Goal: Use online tool/utility: Utilize a website feature to perform a specific function

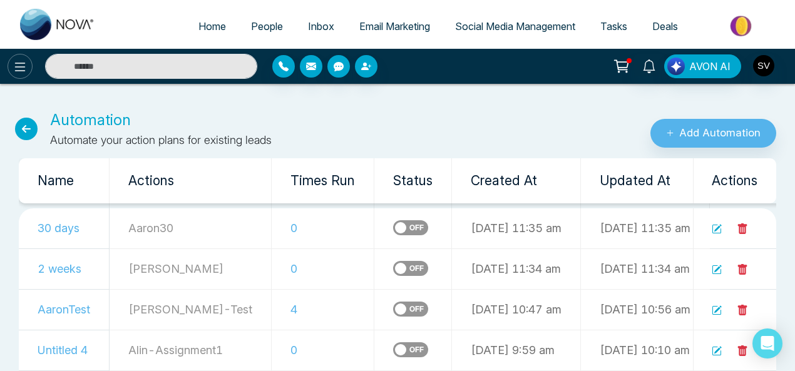
click at [24, 58] on button at bounding box center [20, 66] width 25 height 25
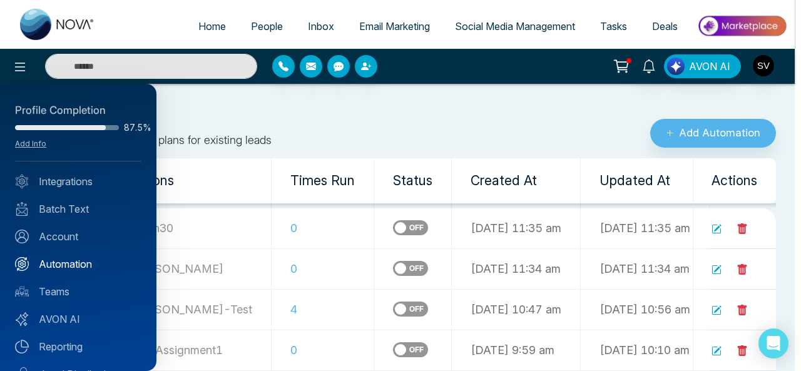
click at [61, 265] on link "Automation" at bounding box center [78, 264] width 126 height 15
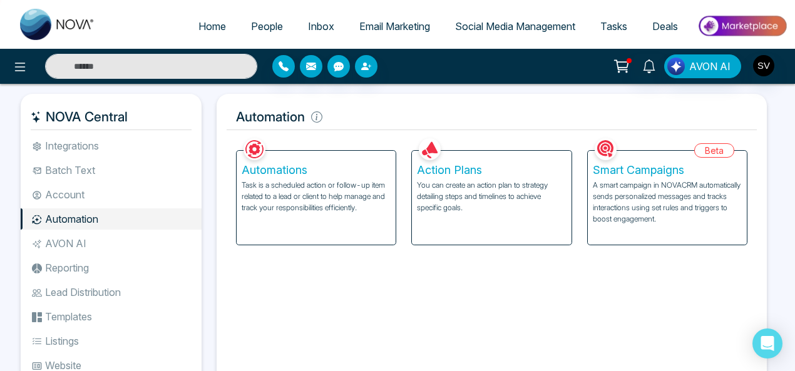
click at [308, 187] on p "Task is a scheduled action or follow-up item related to a lead or client to hel…" at bounding box center [316, 197] width 149 height 34
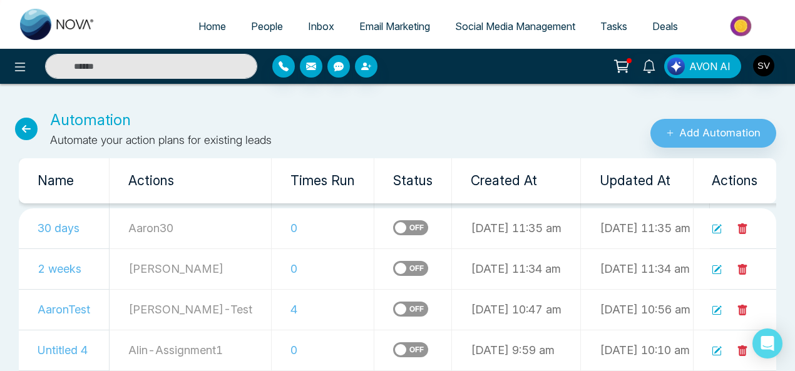
click at [28, 123] on icon at bounding box center [26, 129] width 23 height 23
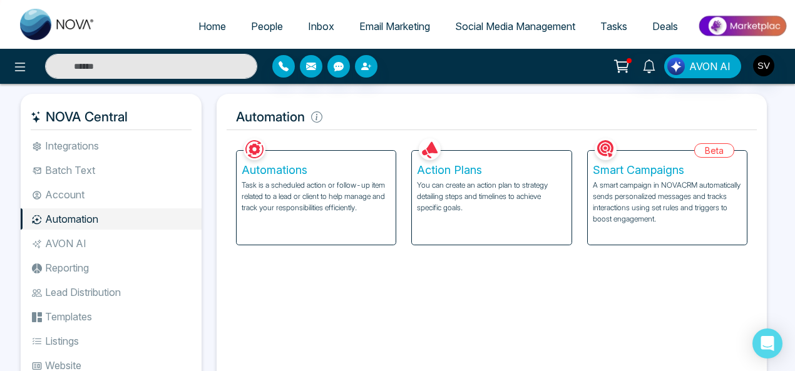
click at [464, 185] on p "You can create an action plan to strategy detailing steps and timelines to achi…" at bounding box center [491, 197] width 149 height 34
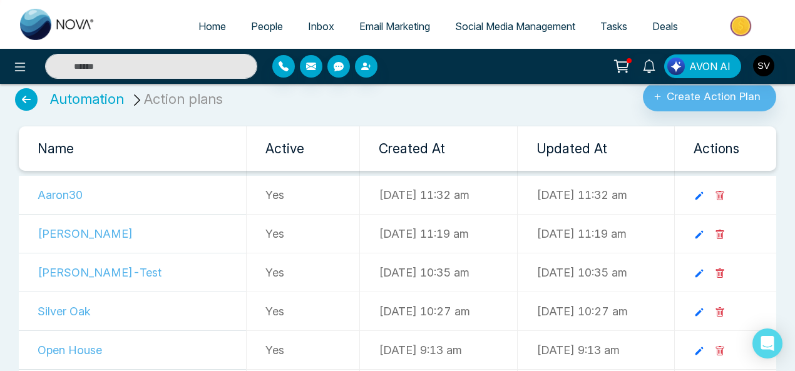
scroll to position [17, 0]
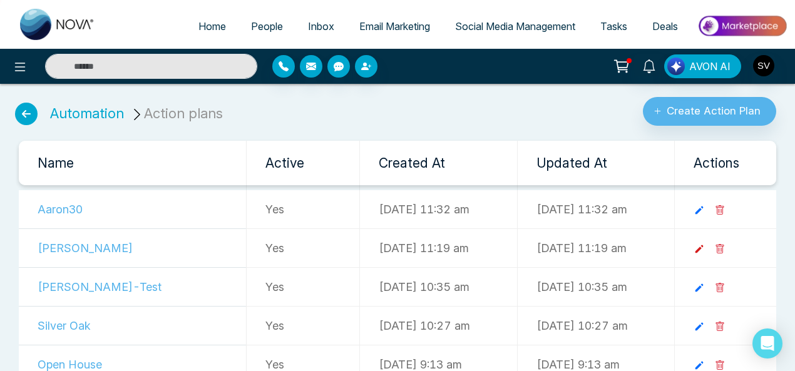
click at [703, 246] on icon at bounding box center [699, 249] width 8 height 8
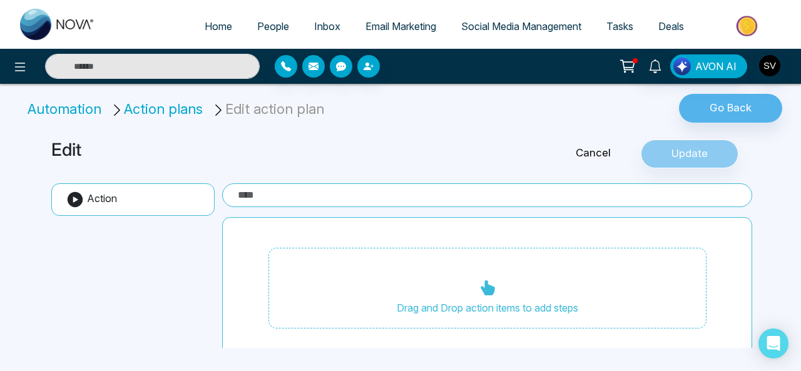
type input "*****"
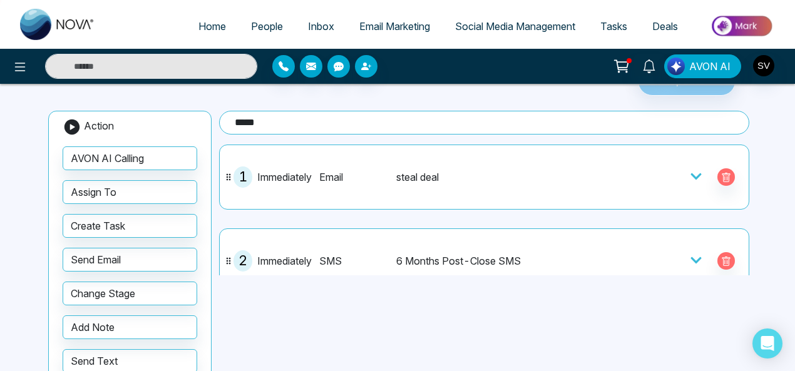
scroll to position [71, 0]
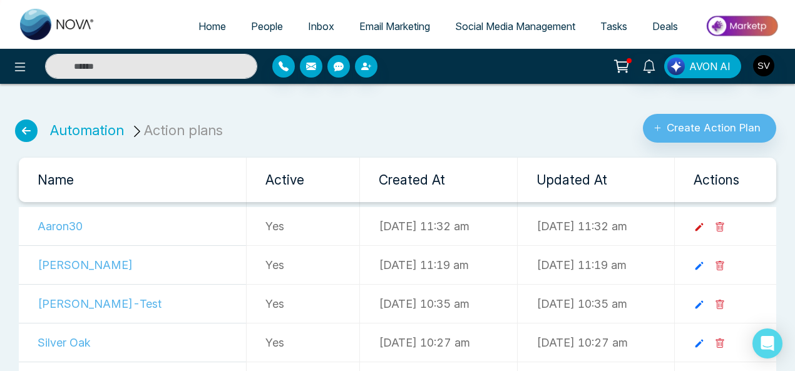
click at [705, 223] on icon at bounding box center [698, 227] width 11 height 11
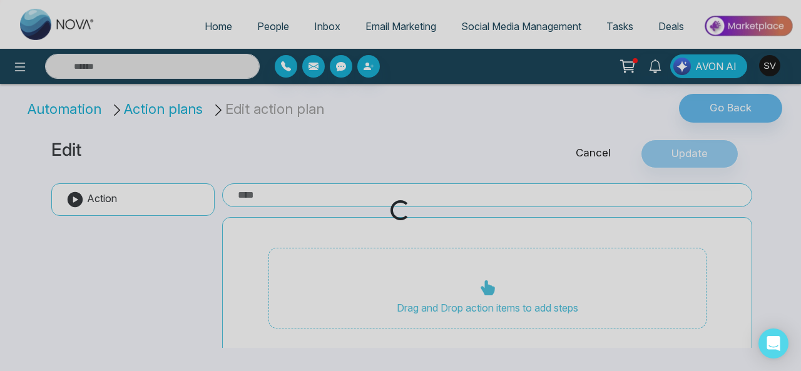
type input "*******"
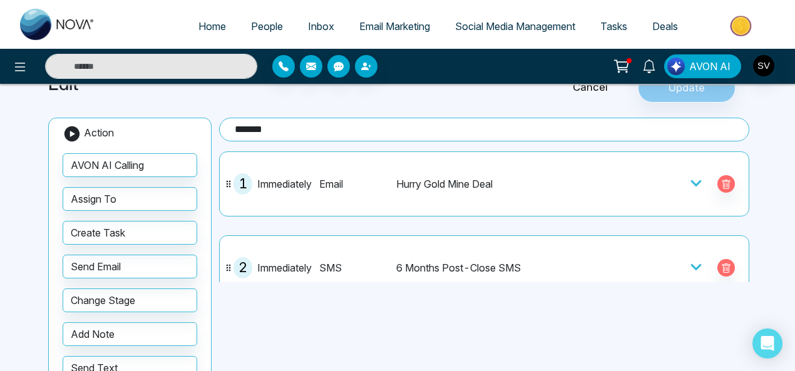
scroll to position [62, 0]
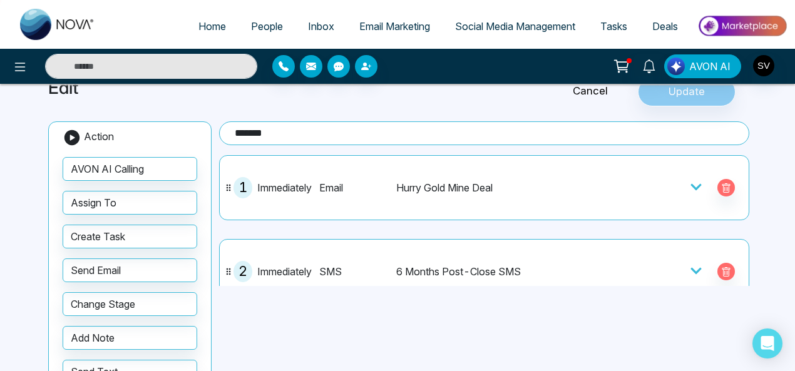
click at [694, 186] on icon at bounding box center [696, 187] width 13 height 13
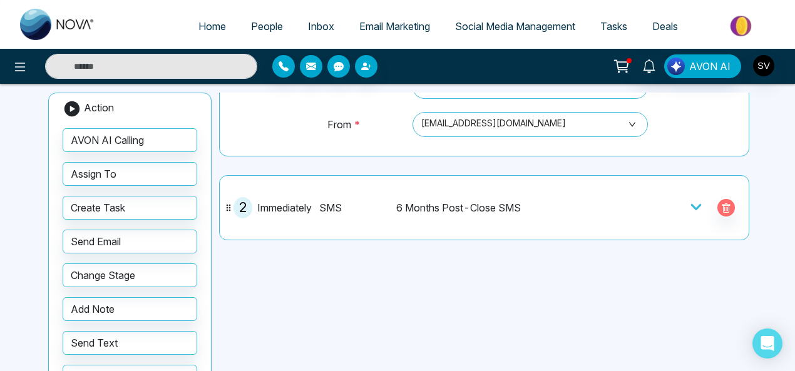
scroll to position [196, 0]
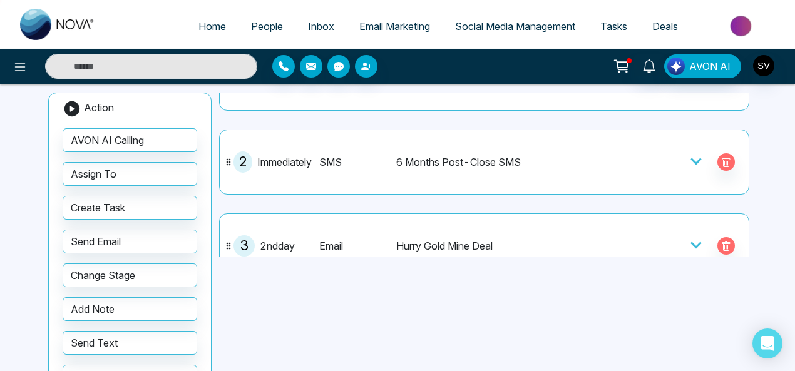
click at [695, 156] on icon at bounding box center [696, 161] width 13 height 13
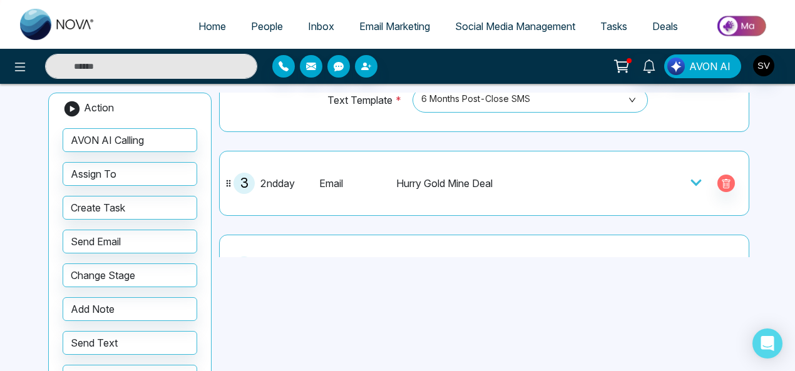
scroll to position [338, 0]
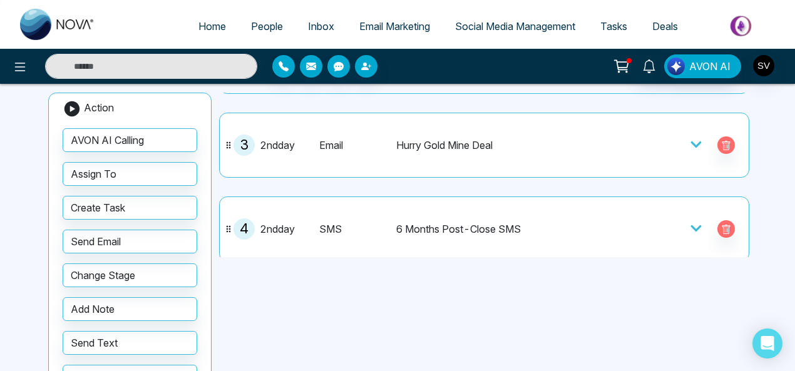
click at [691, 138] on icon at bounding box center [696, 144] width 13 height 13
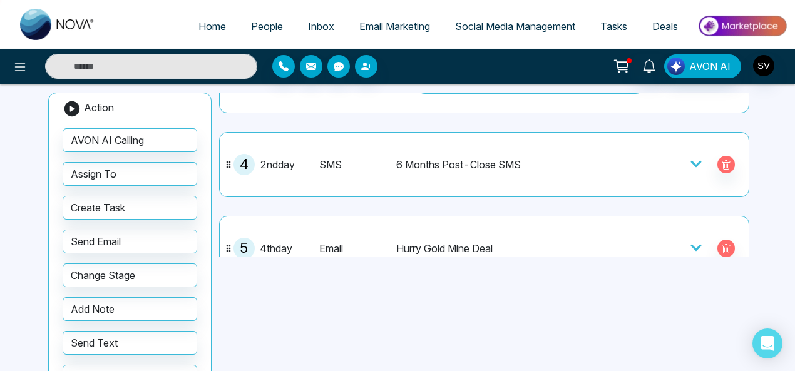
scroll to position [526, 0]
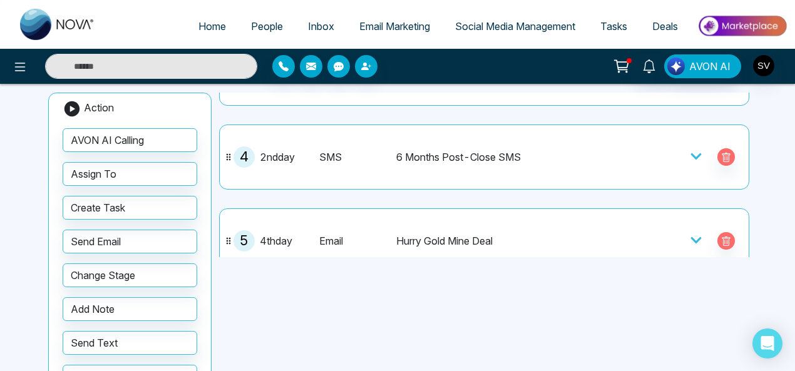
click at [694, 153] on icon at bounding box center [695, 156] width 11 height 6
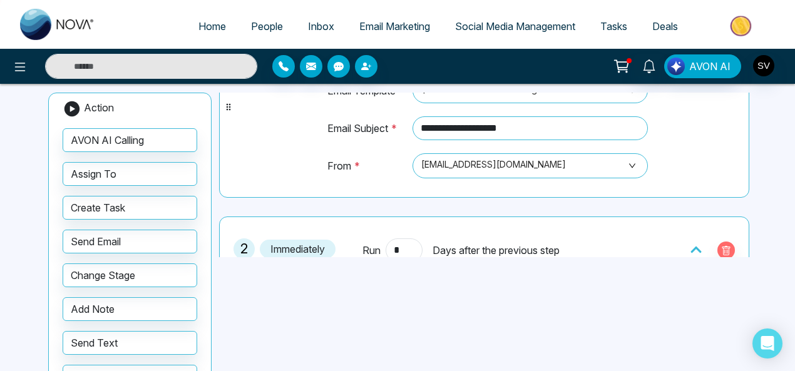
scroll to position [53, 0]
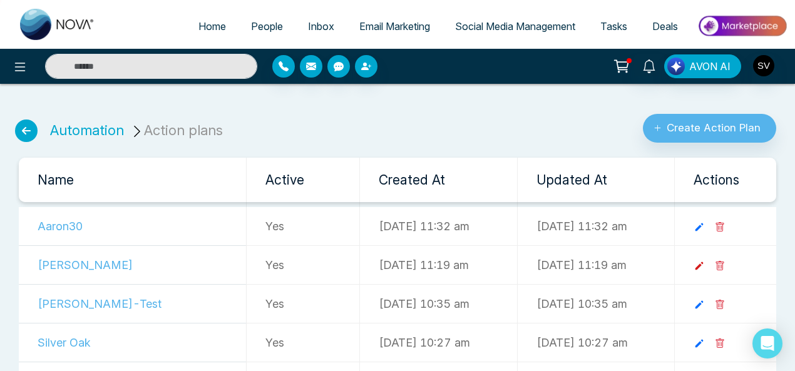
click at [705, 262] on icon at bounding box center [698, 265] width 11 height 11
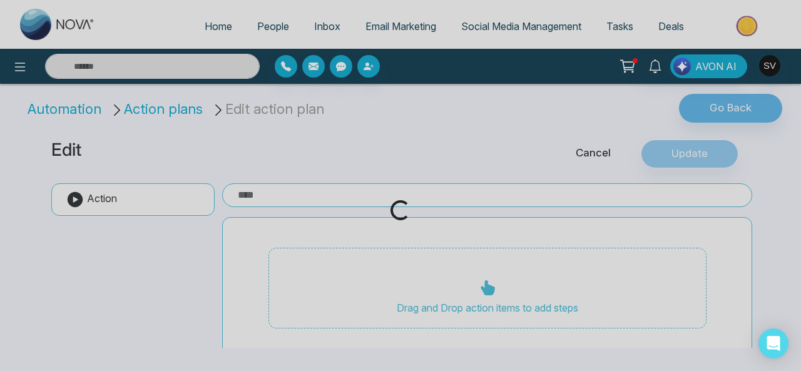
type input "*****"
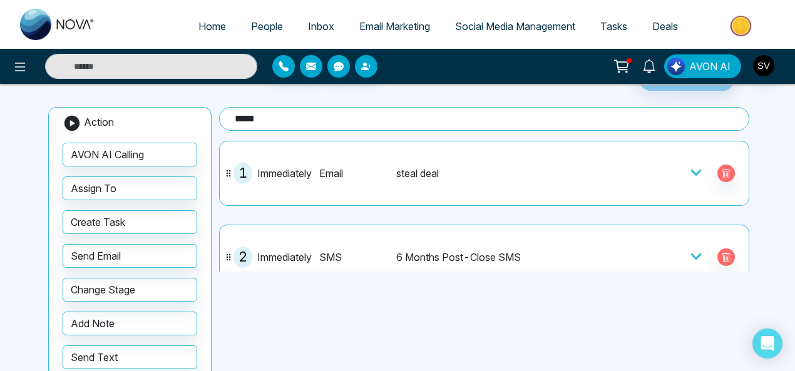
scroll to position [128, 0]
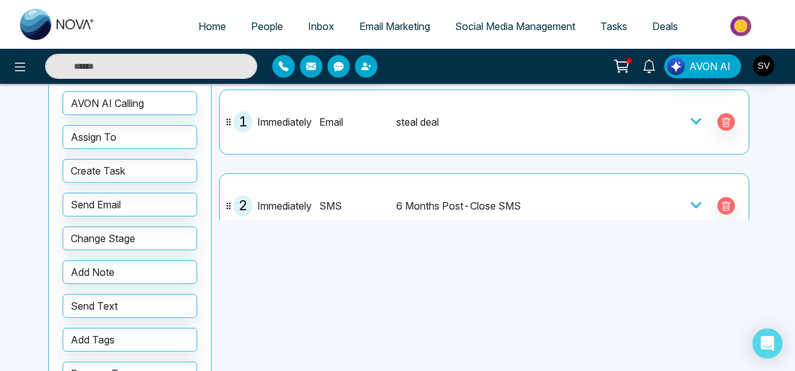
click at [690, 117] on icon at bounding box center [696, 121] width 13 height 13
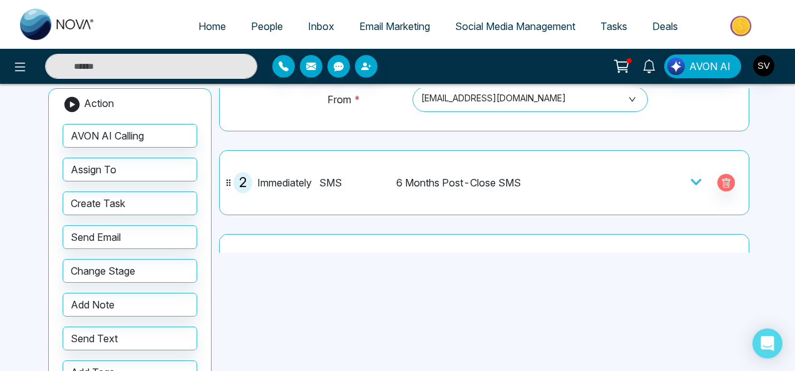
scroll to position [190, 0]
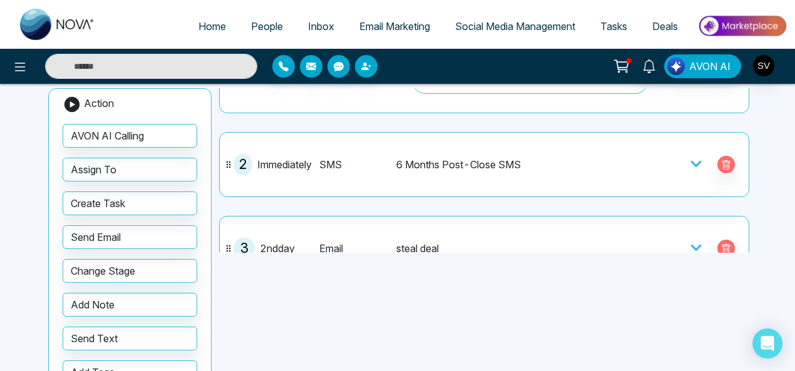
drag, startPoint x: 692, startPoint y: 161, endPoint x: 737, endPoint y: 160, distance: 45.1
click at [693, 161] on icon at bounding box center [695, 164] width 11 height 6
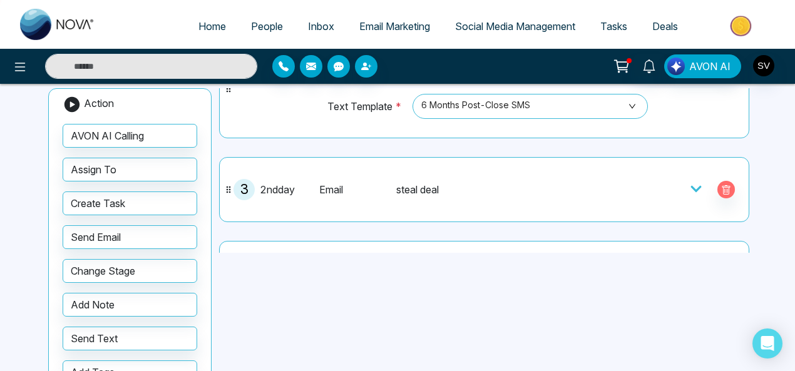
scroll to position [294, 0]
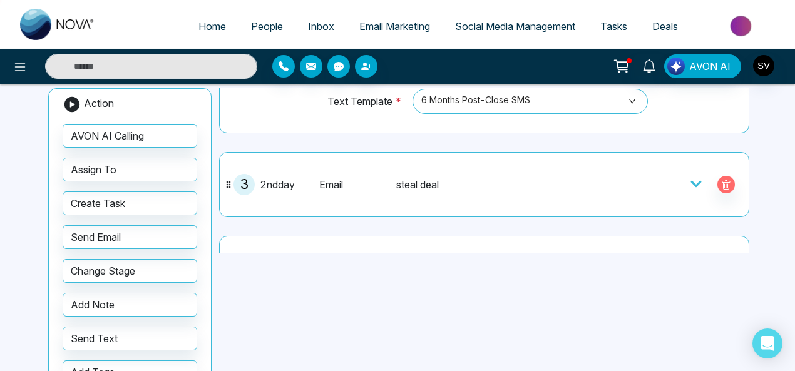
click at [695, 181] on icon at bounding box center [695, 184] width 11 height 6
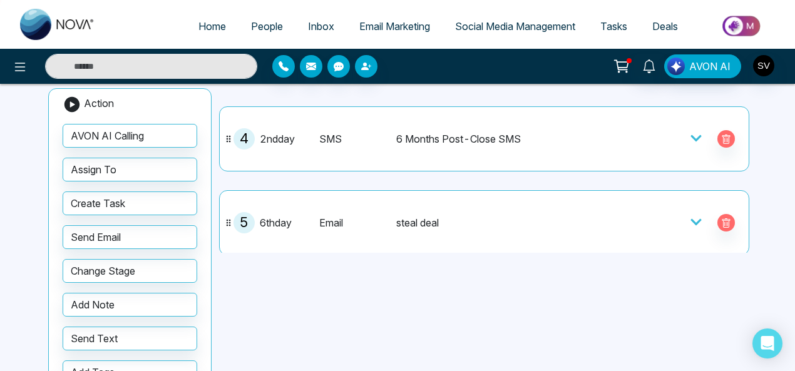
scroll to position [544, 0]
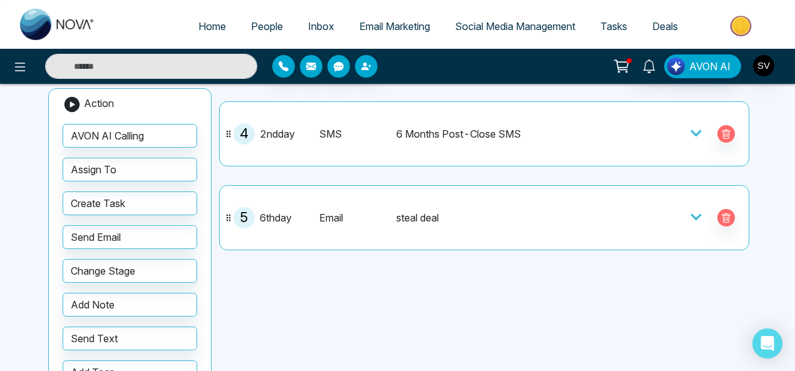
click at [691, 130] on icon at bounding box center [695, 133] width 11 height 6
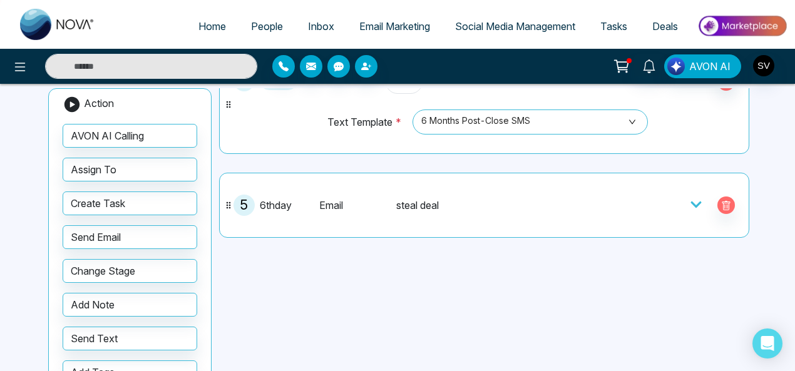
scroll to position [613, 0]
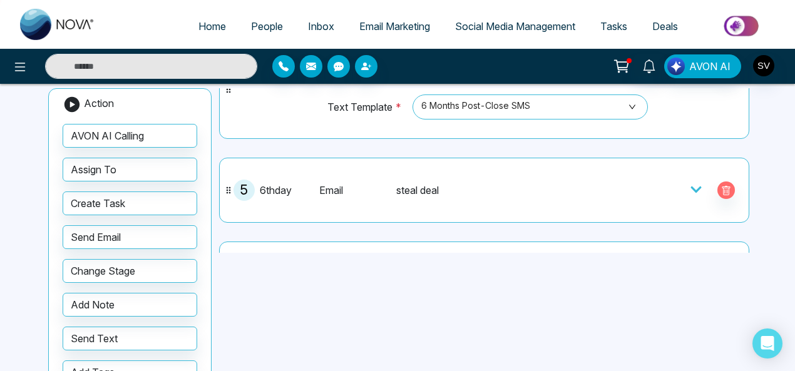
click at [692, 183] on icon at bounding box center [696, 189] width 13 height 13
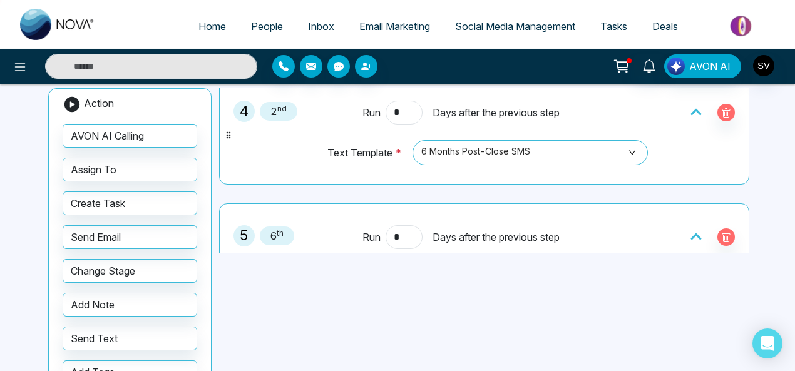
scroll to position [621, 0]
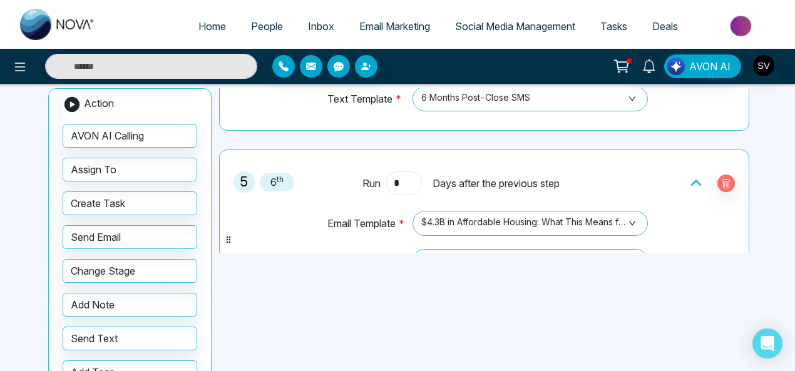
click at [404, 175] on input "*" at bounding box center [403, 183] width 36 height 24
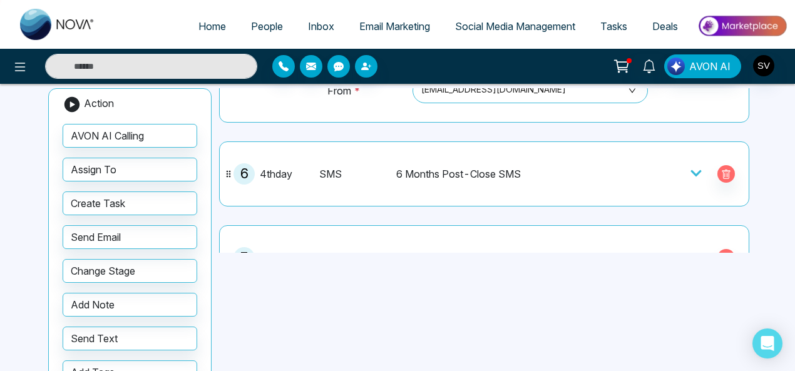
scroll to position [845, 0]
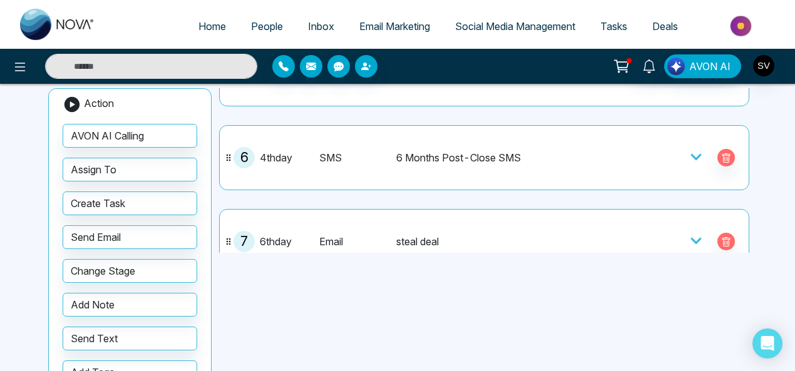
type input "*"
click at [692, 154] on icon at bounding box center [695, 157] width 11 height 6
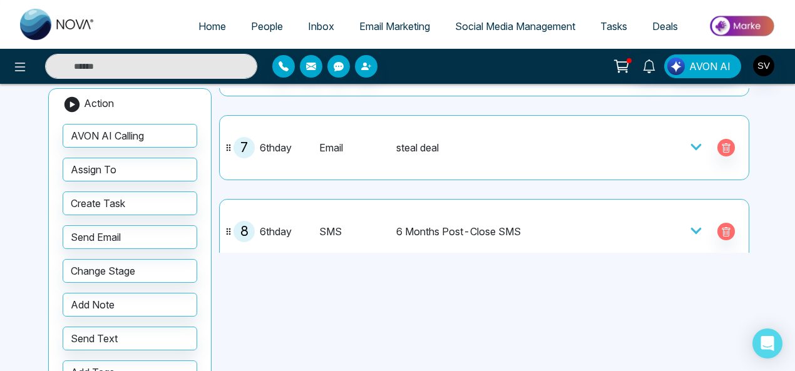
scroll to position [996, 0]
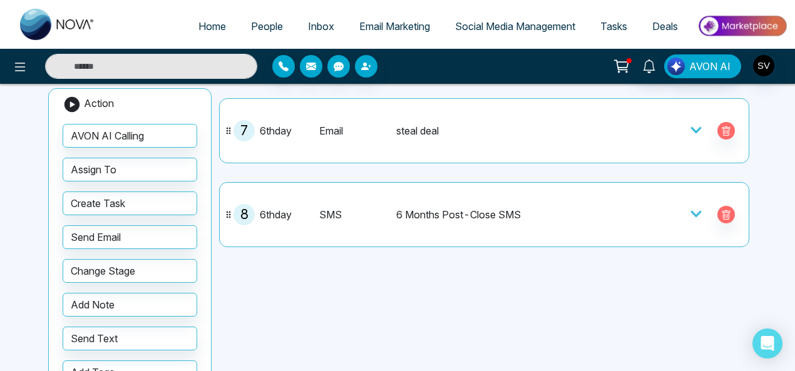
click at [691, 127] on icon at bounding box center [695, 130] width 11 height 6
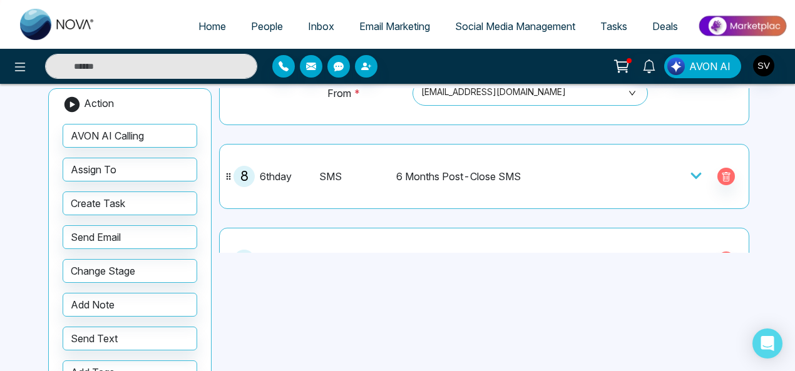
scroll to position [1156, 0]
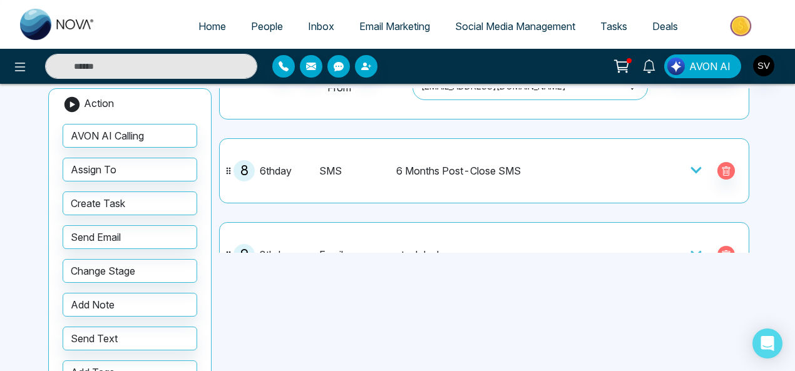
click at [693, 164] on icon at bounding box center [696, 170] width 13 height 13
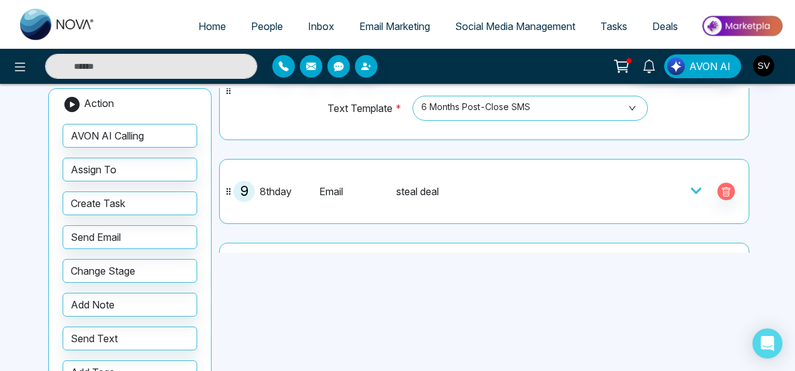
scroll to position [1278, 0]
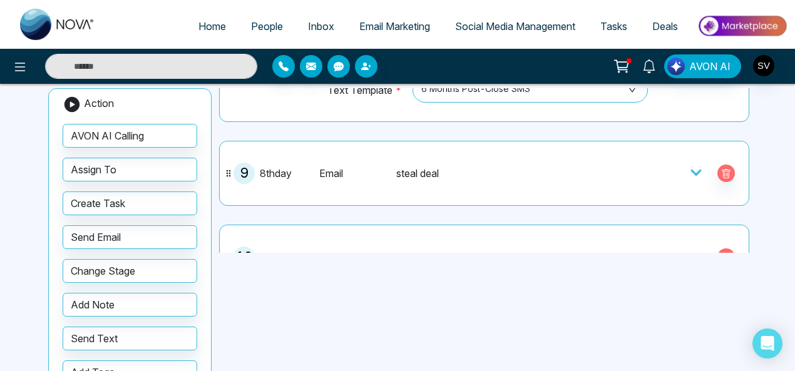
click at [690, 166] on icon at bounding box center [696, 172] width 13 height 13
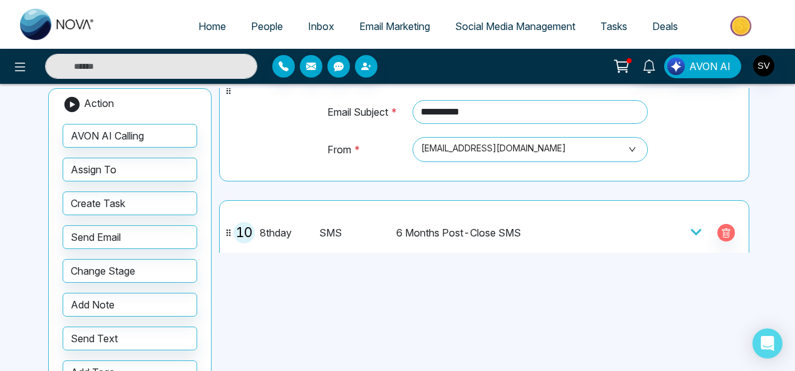
scroll to position [1512, 0]
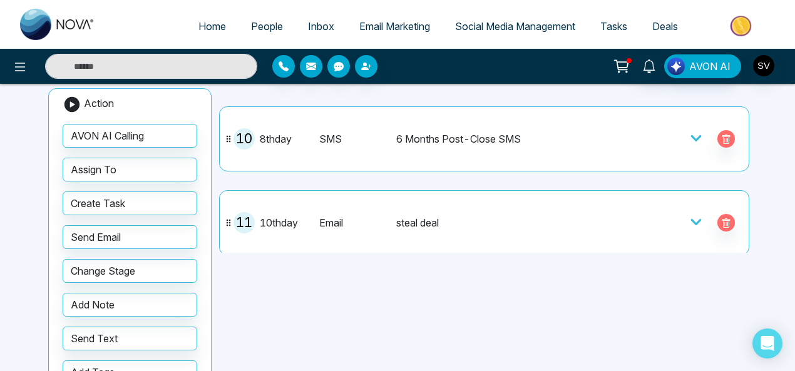
click at [690, 132] on icon at bounding box center [696, 138] width 13 height 13
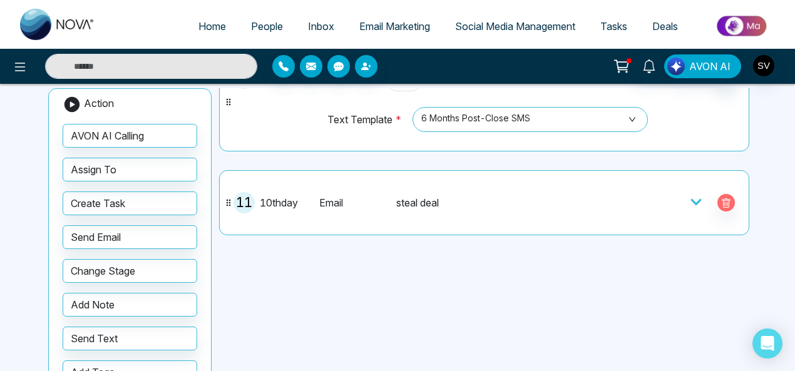
scroll to position [1579, 0]
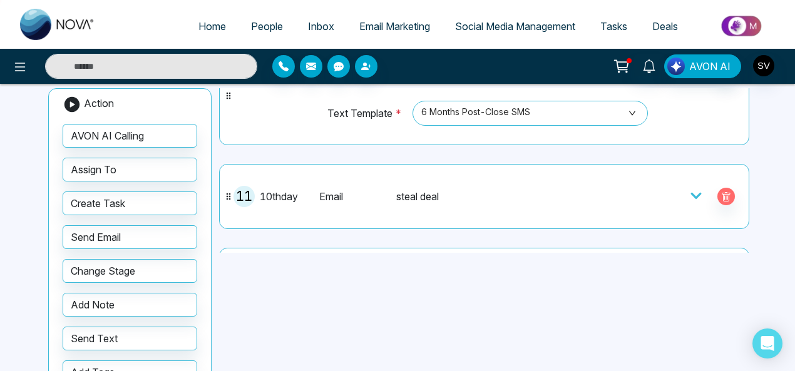
click at [691, 190] on icon at bounding box center [696, 196] width 13 height 13
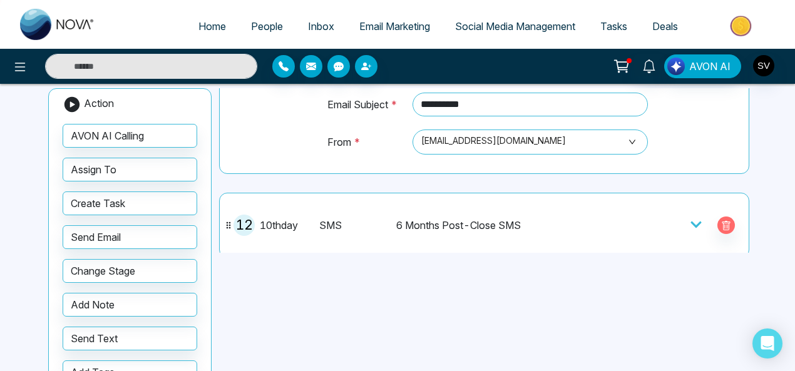
scroll to position [1770, 0]
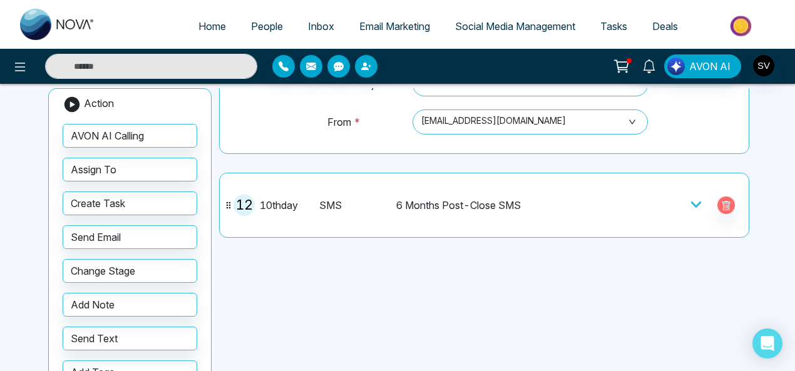
click at [690, 201] on icon at bounding box center [695, 204] width 11 height 6
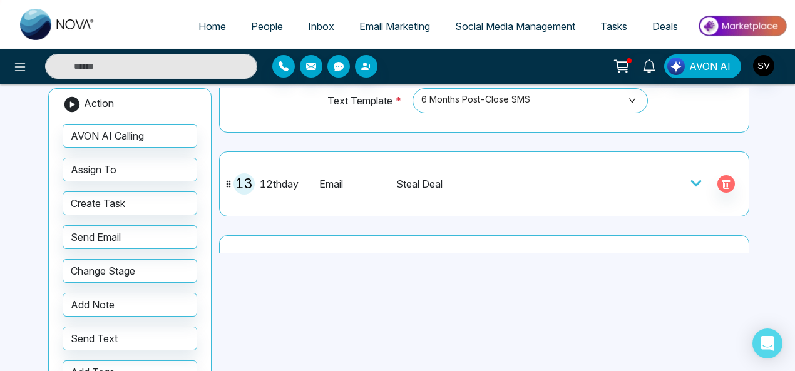
scroll to position [1922, 0]
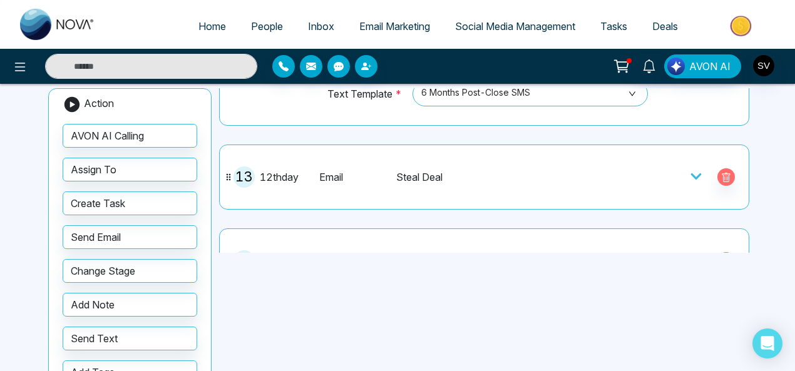
click at [690, 170] on icon at bounding box center [696, 176] width 13 height 13
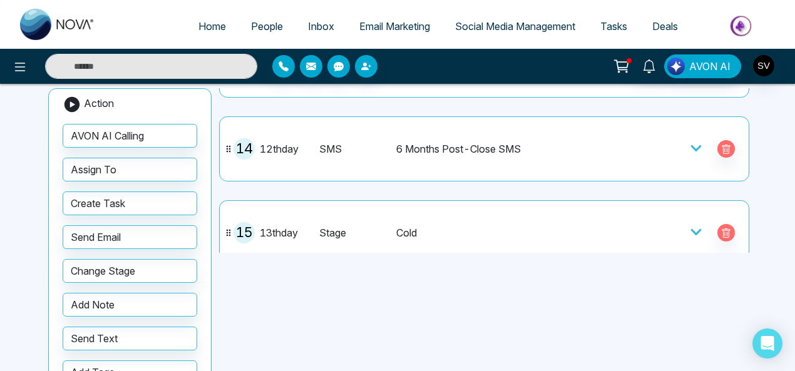
scroll to position [2164, 0]
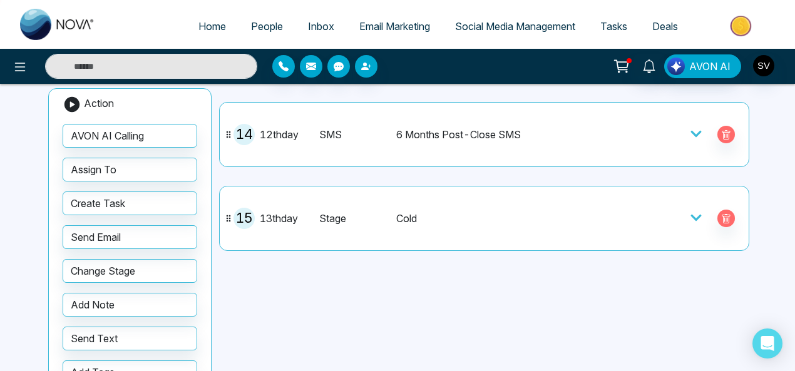
click at [690, 131] on icon at bounding box center [695, 134] width 11 height 6
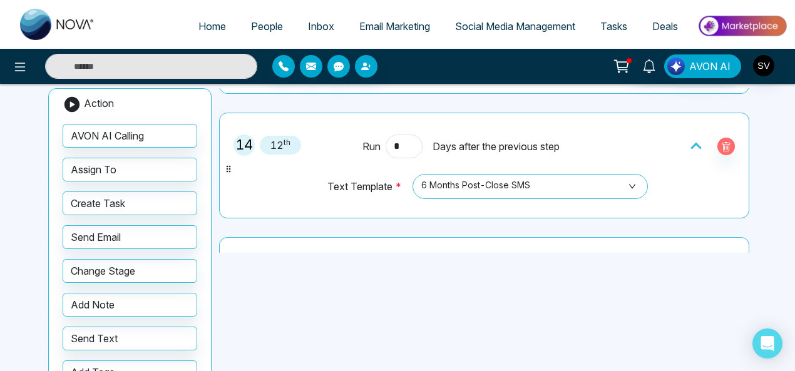
scroll to position [2226, 0]
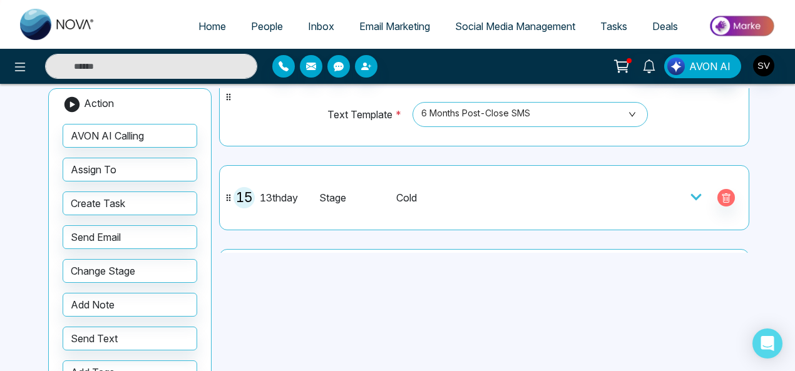
click at [695, 191] on icon at bounding box center [696, 197] width 13 height 13
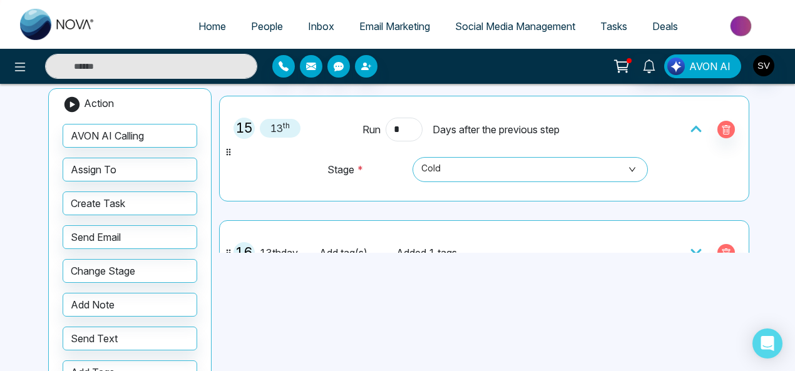
scroll to position [2325, 0]
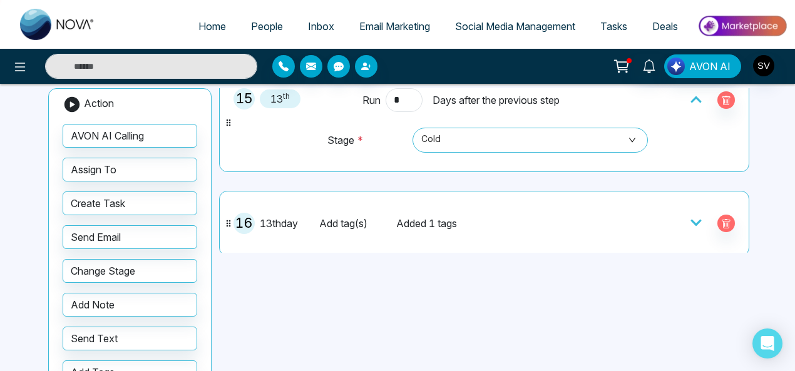
click at [691, 217] on icon at bounding box center [696, 223] width 13 height 13
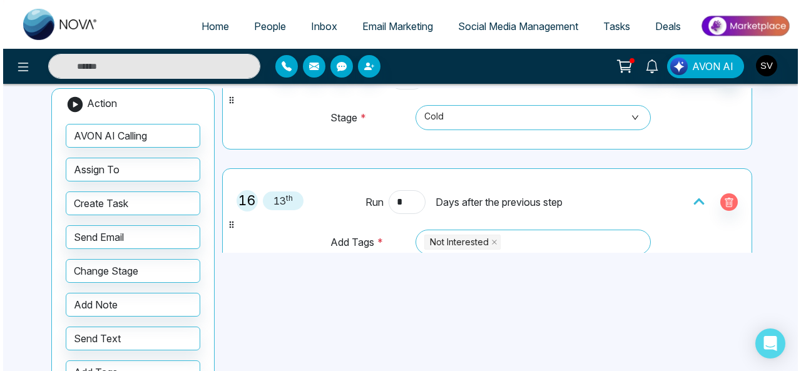
scroll to position [2355, 0]
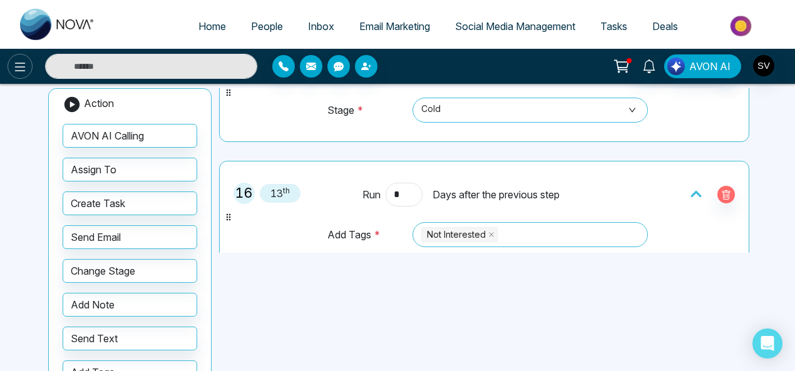
click at [11, 69] on button at bounding box center [20, 66] width 25 height 25
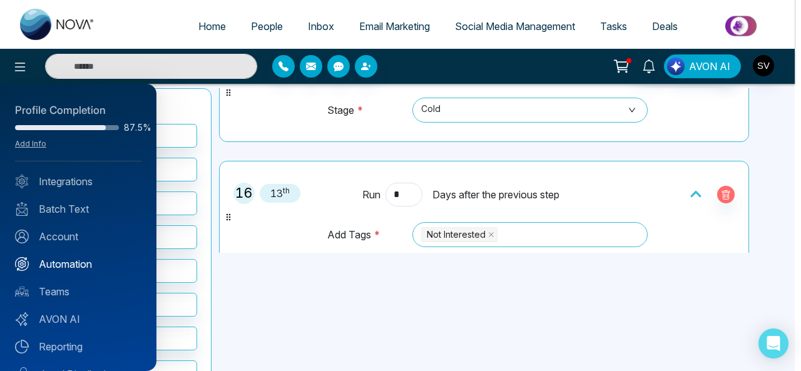
click at [81, 264] on link "Automation" at bounding box center [78, 264] width 126 height 15
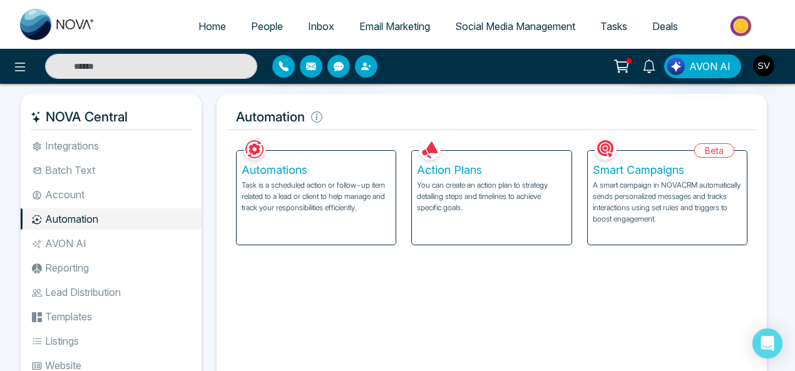
click at [461, 180] on p "You can create an action plan to strategy detailing steps and timelines to achi…" at bounding box center [491, 197] width 149 height 34
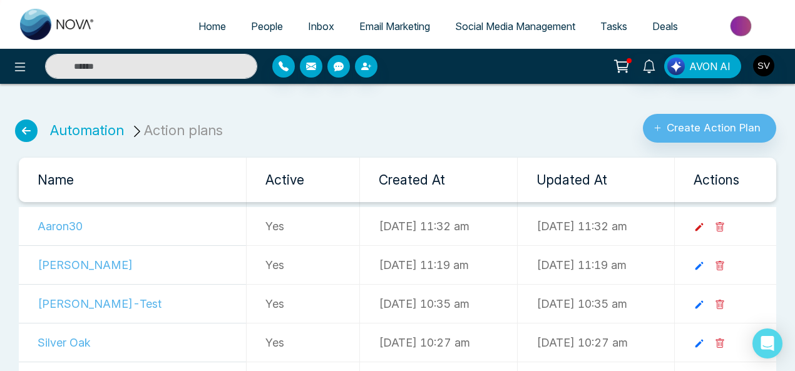
click at [705, 222] on icon at bounding box center [698, 227] width 11 height 11
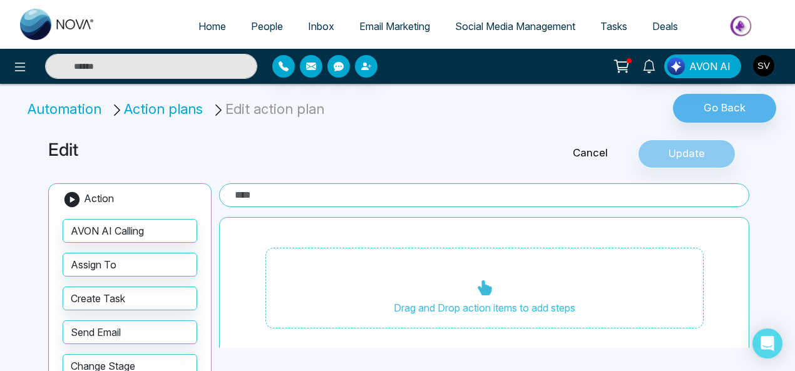
type input "*******"
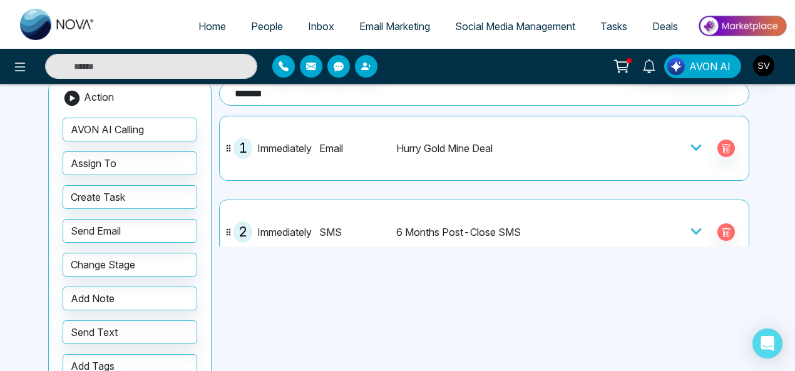
scroll to position [102, 0]
click at [690, 146] on icon at bounding box center [695, 147] width 11 height 6
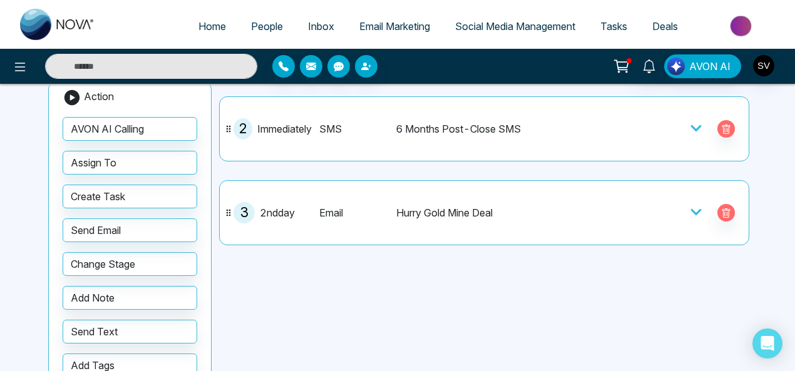
scroll to position [249, 0]
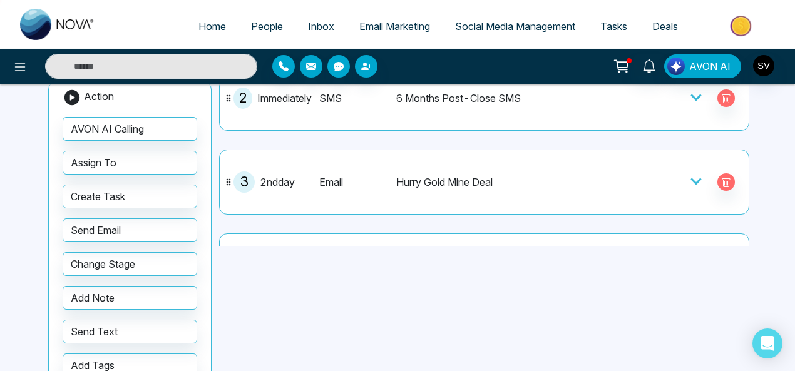
click at [693, 178] on icon at bounding box center [695, 181] width 11 height 6
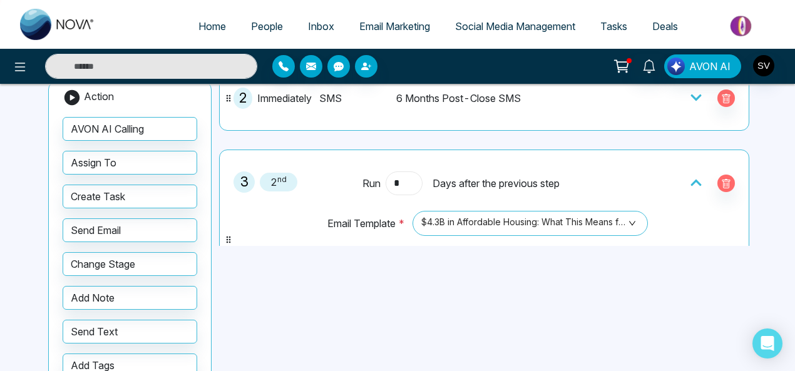
click at [399, 183] on input "*" at bounding box center [403, 183] width 36 height 24
type input "*"
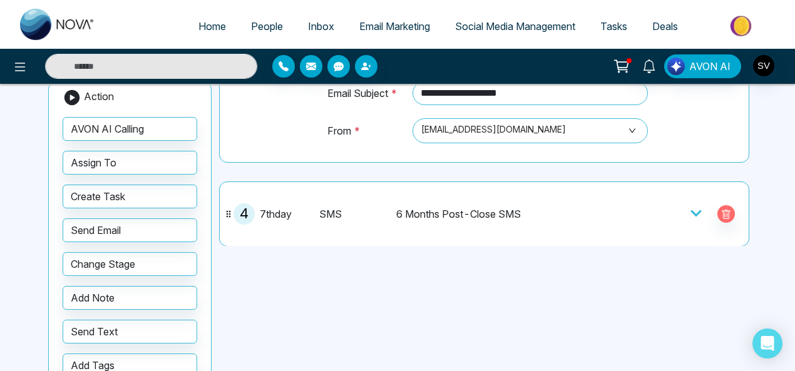
scroll to position [448, 0]
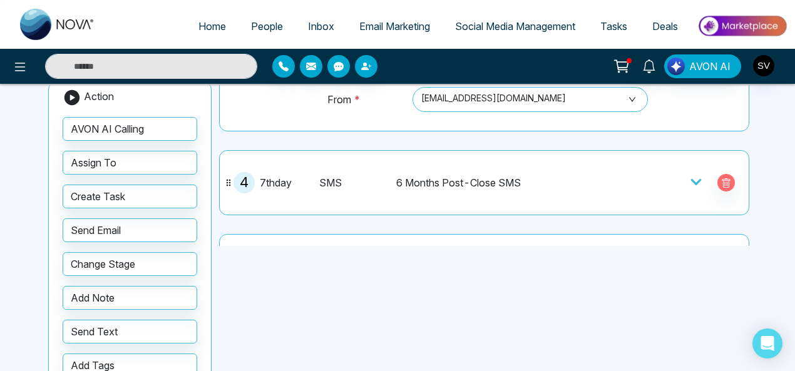
type input "*"
click at [690, 179] on icon at bounding box center [695, 182] width 11 height 6
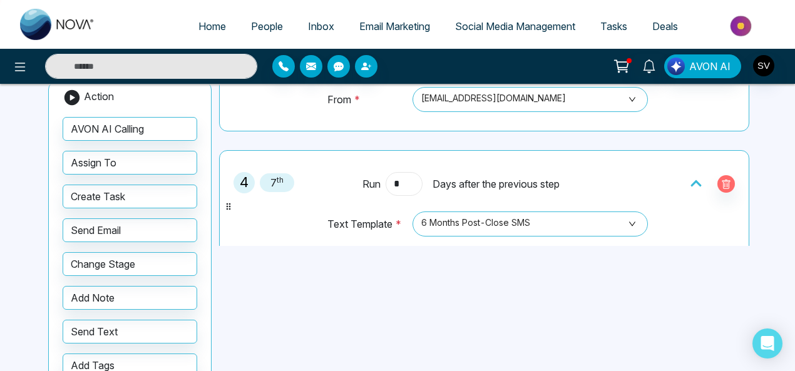
click at [409, 172] on input "*" at bounding box center [403, 184] width 36 height 24
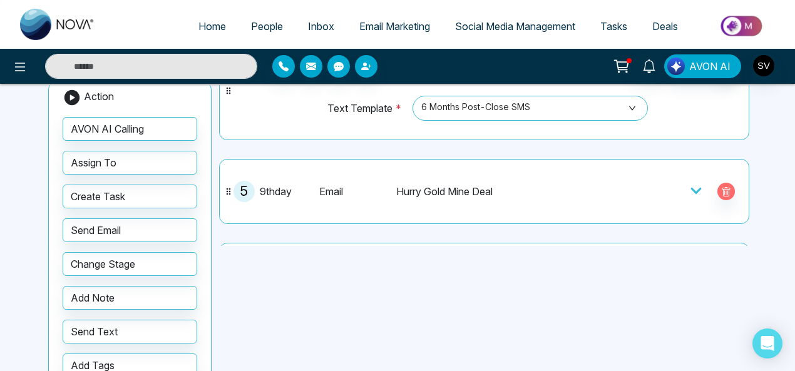
scroll to position [579, 0]
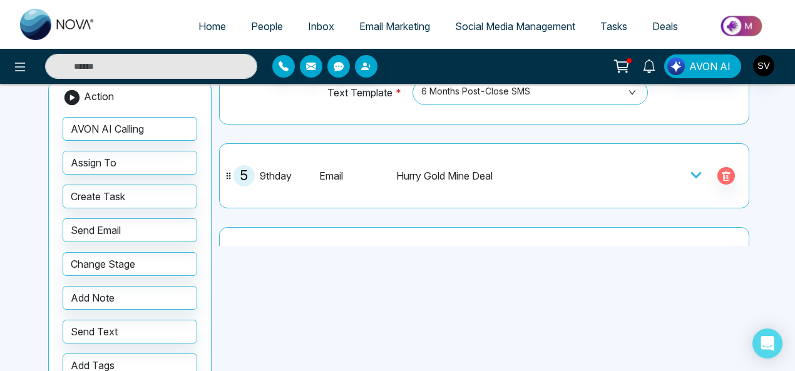
click at [690, 172] on icon at bounding box center [695, 175] width 11 height 6
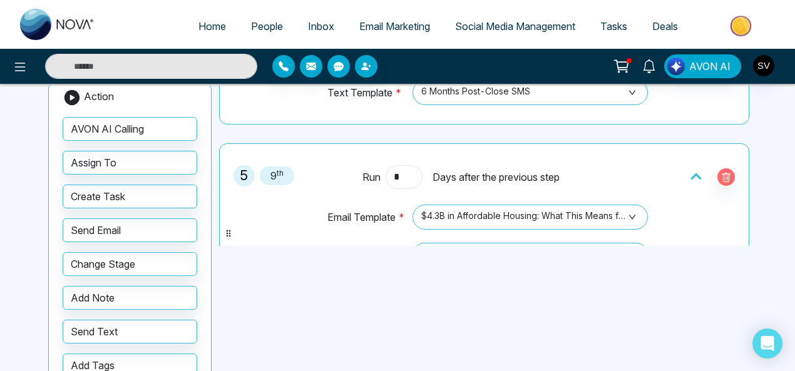
click at [411, 170] on input "*" at bounding box center [403, 177] width 36 height 24
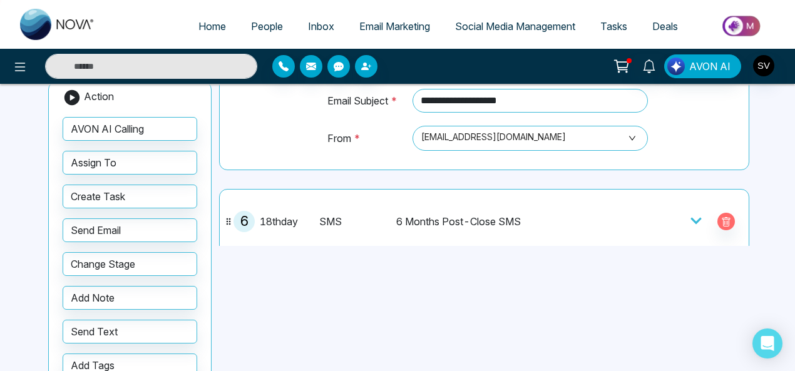
scroll to position [783, 0]
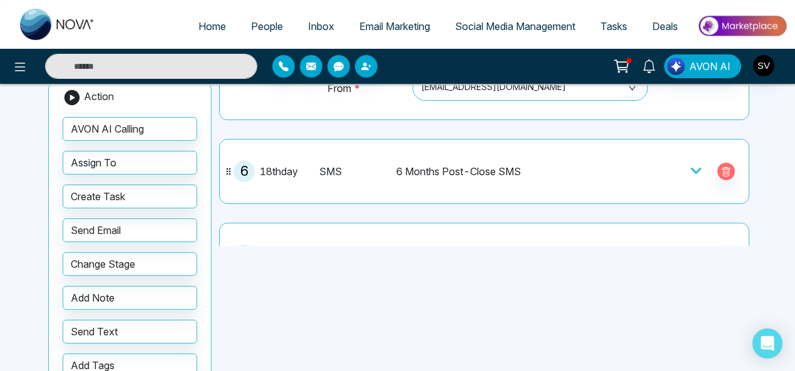
type input "*"
click at [690, 165] on icon at bounding box center [696, 171] width 13 height 13
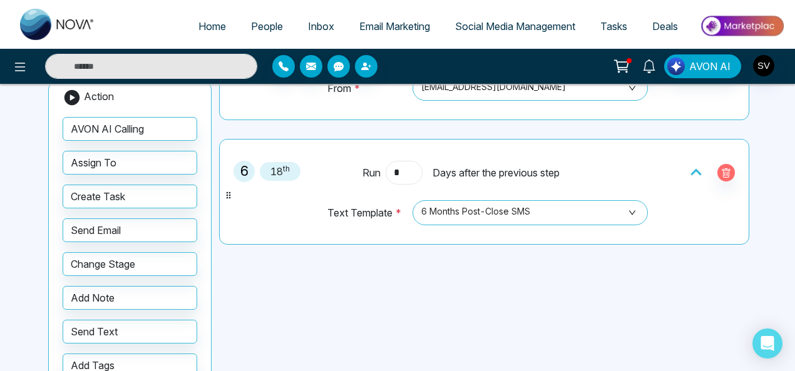
click at [402, 161] on input "*" at bounding box center [403, 173] width 36 height 24
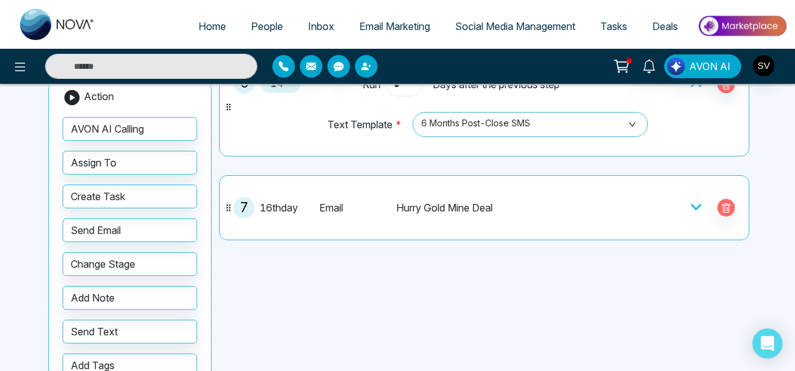
scroll to position [914, 0]
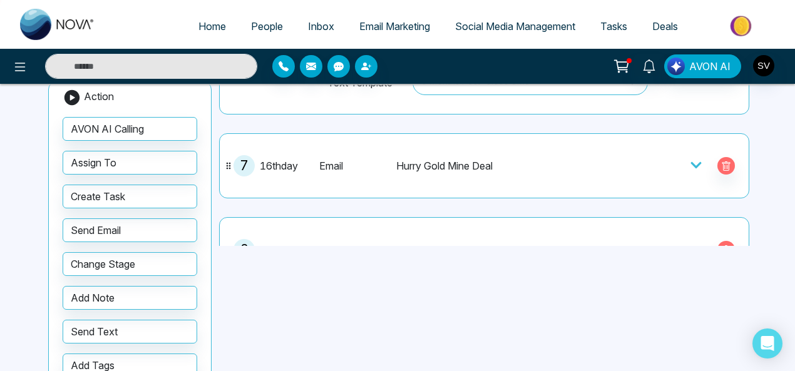
type input "*"
click at [691, 159] on icon at bounding box center [696, 165] width 13 height 13
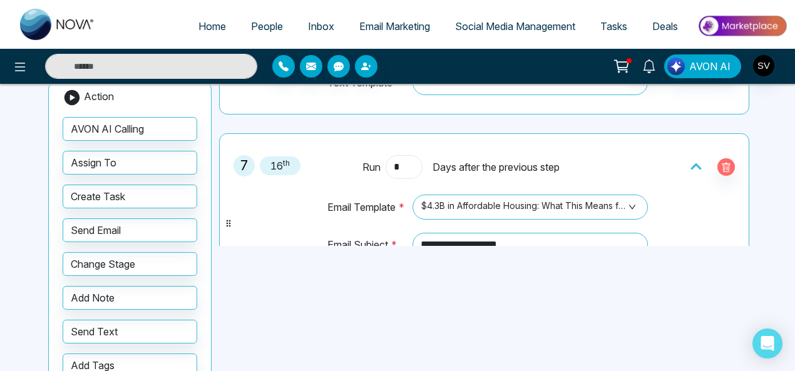
click at [407, 159] on input "*" at bounding box center [403, 167] width 36 height 24
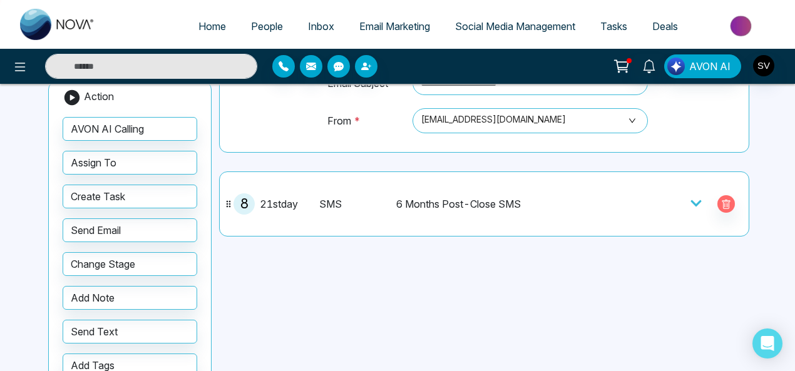
scroll to position [1084, 0]
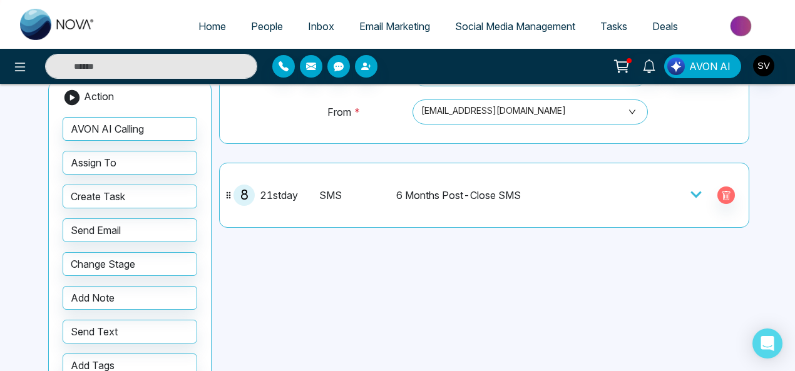
type input "*"
click at [690, 188] on icon at bounding box center [696, 194] width 13 height 13
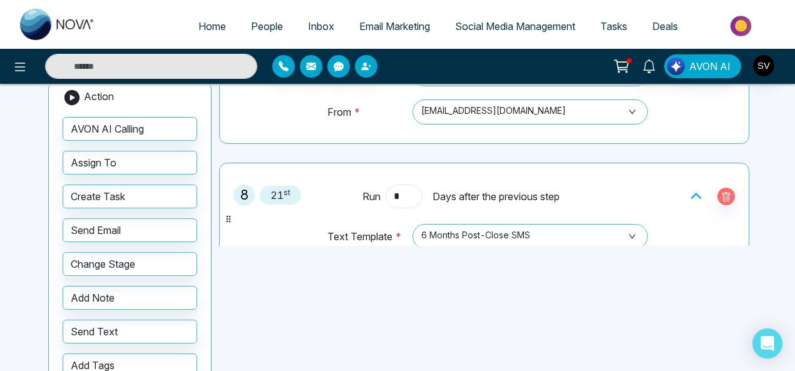
click at [400, 188] on input "*" at bounding box center [403, 197] width 36 height 24
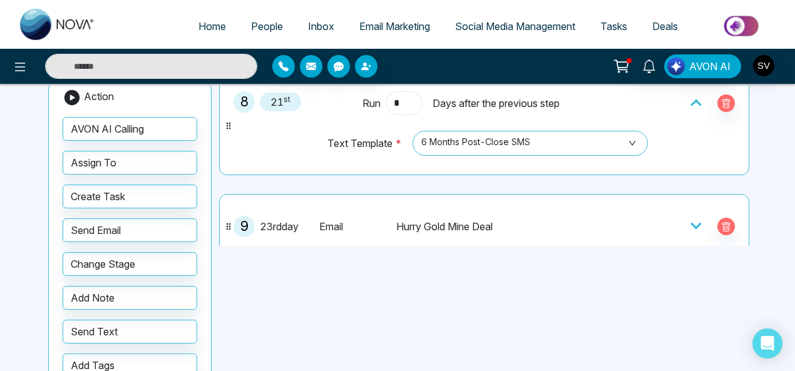
scroll to position [1204, 0]
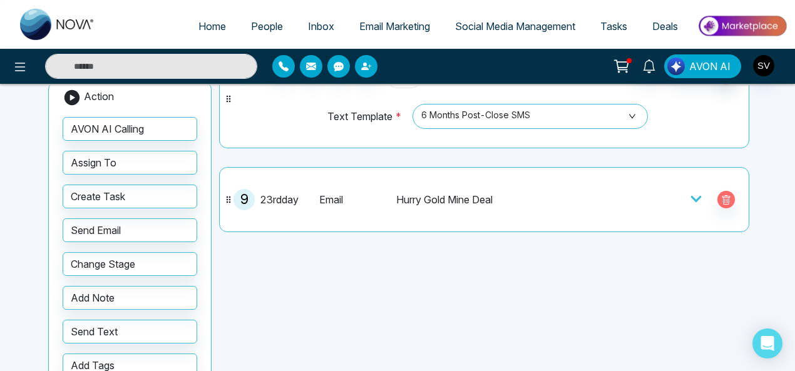
click at [690, 196] on icon at bounding box center [695, 199] width 11 height 6
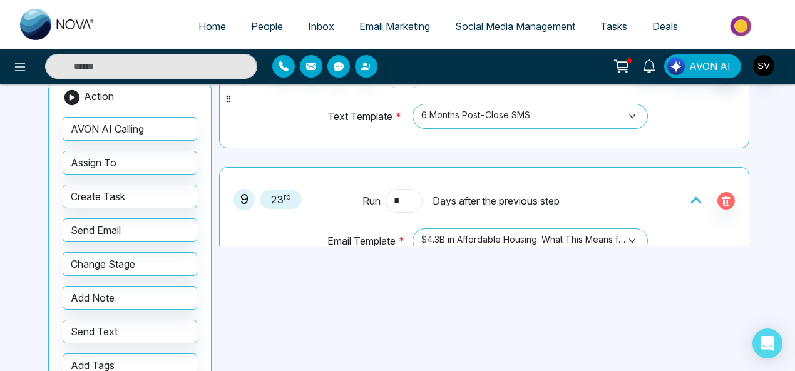
click at [408, 193] on input "*" at bounding box center [403, 201] width 36 height 24
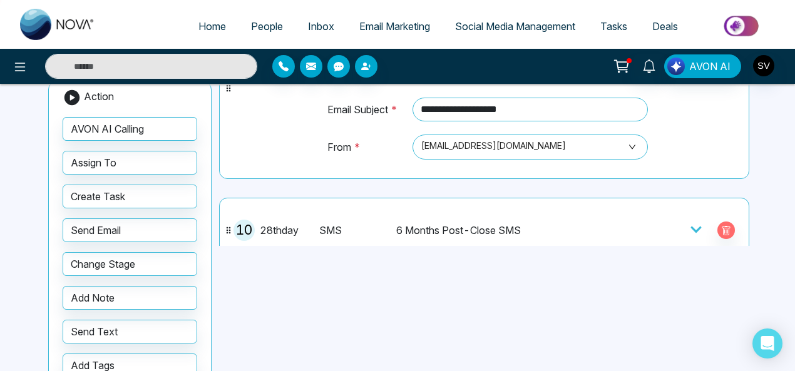
scroll to position [1400, 0]
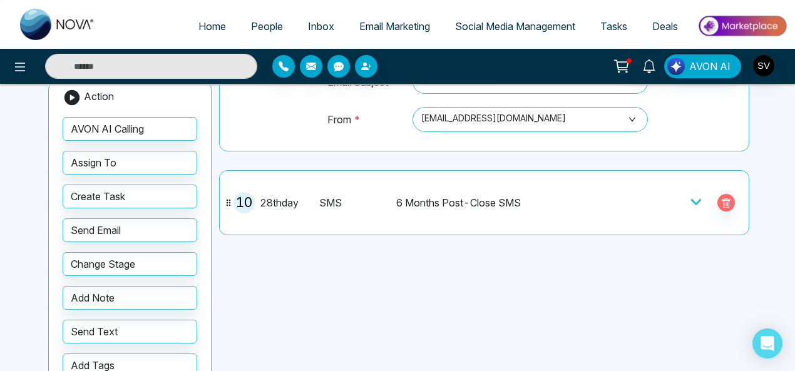
type input "*"
click at [693, 199] on icon at bounding box center [695, 202] width 11 height 6
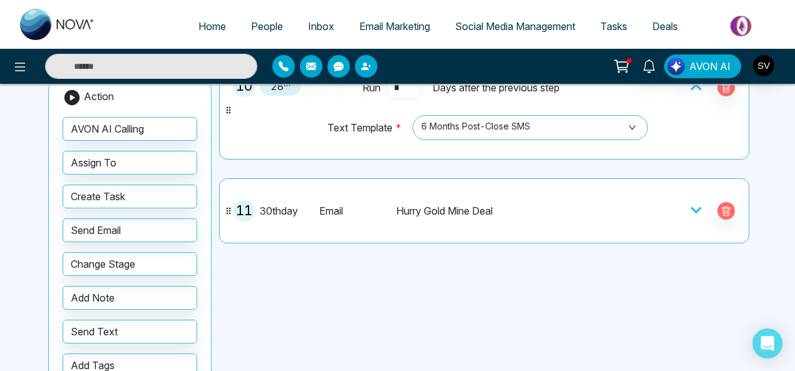
scroll to position [1526, 0]
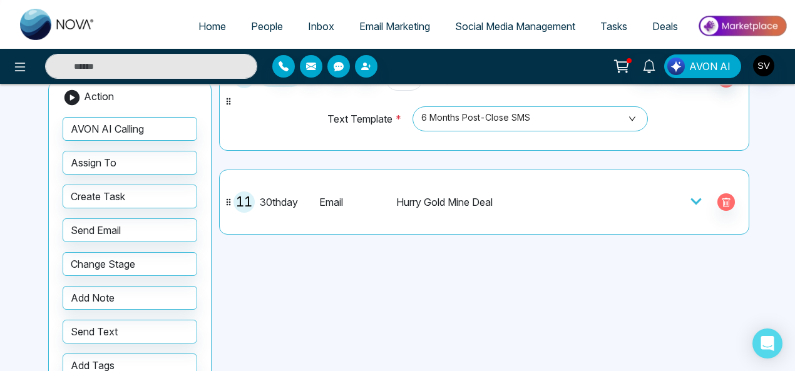
click at [695, 195] on icon at bounding box center [696, 201] width 13 height 13
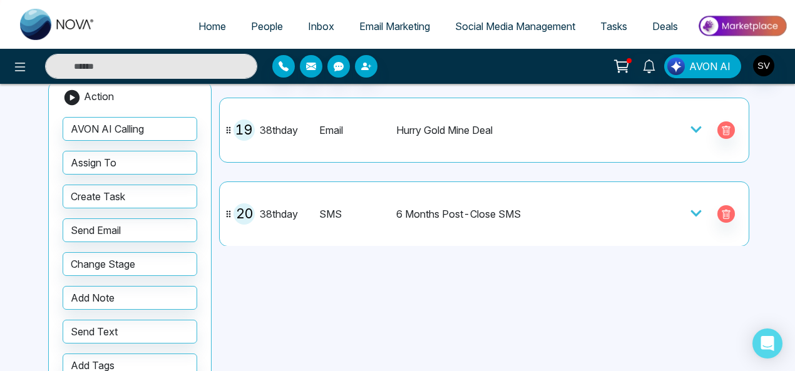
scroll to position [2403, 0]
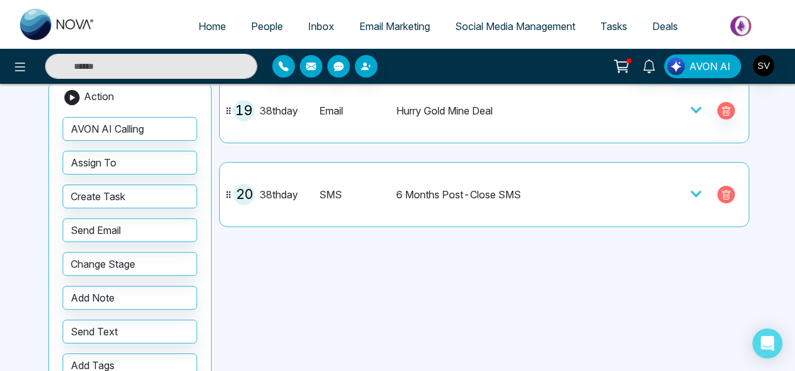
click at [721, 186] on button "button" at bounding box center [726, 195] width 18 height 18
click at [722, 190] on icon "button" at bounding box center [726, 195] width 10 height 10
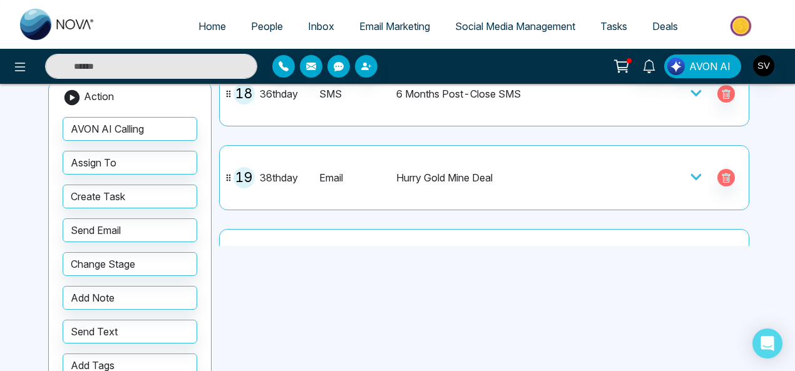
scroll to position [2345, 0]
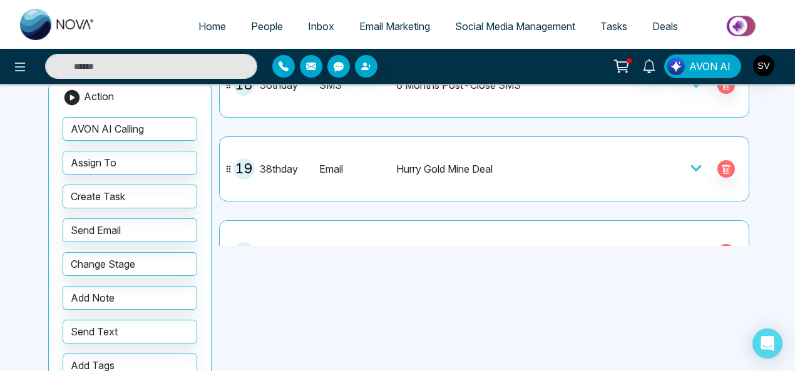
click at [721, 248] on icon "button" at bounding box center [725, 252] width 8 height 9
click at [724, 244] on button "button" at bounding box center [726, 253] width 18 height 18
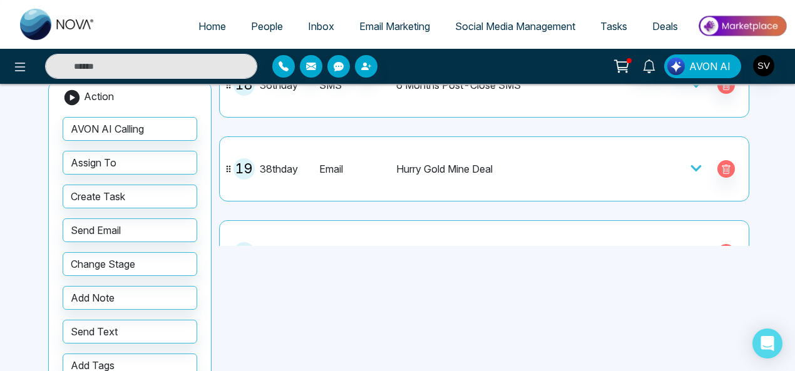
click at [724, 244] on button "button" at bounding box center [726, 253] width 18 height 18
click at [723, 165] on icon "button" at bounding box center [726, 170] width 10 height 10
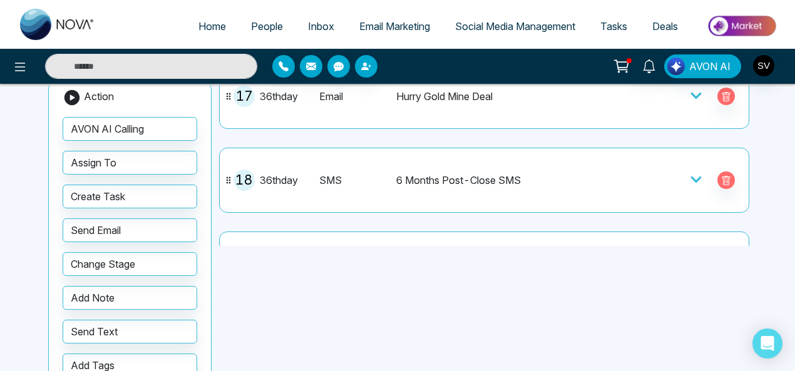
scroll to position [2223, 0]
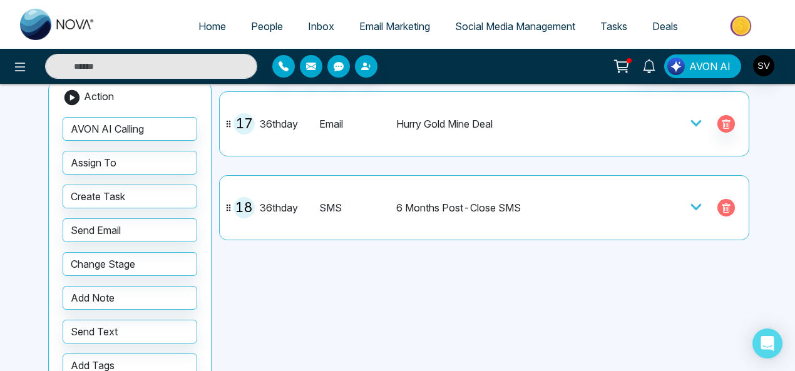
drag, startPoint x: 718, startPoint y: 188, endPoint x: 746, endPoint y: 198, distance: 29.9
click at [721, 203] on icon "button" at bounding box center [725, 207] width 8 height 9
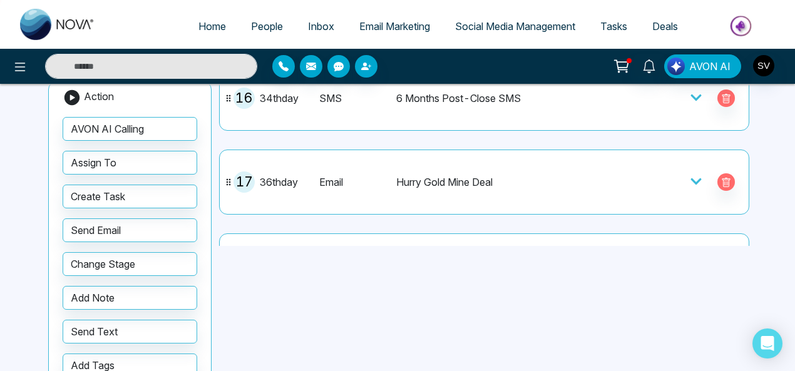
scroll to position [2069, 0]
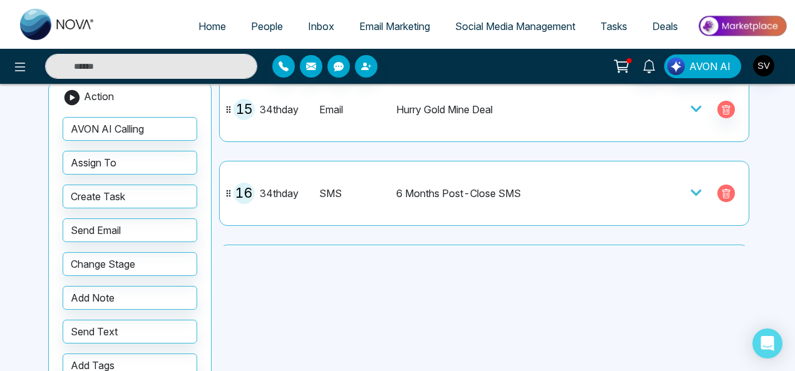
click at [722, 189] on icon "button" at bounding box center [725, 193] width 8 height 9
click at [720, 185] on button "button" at bounding box center [726, 194] width 18 height 18
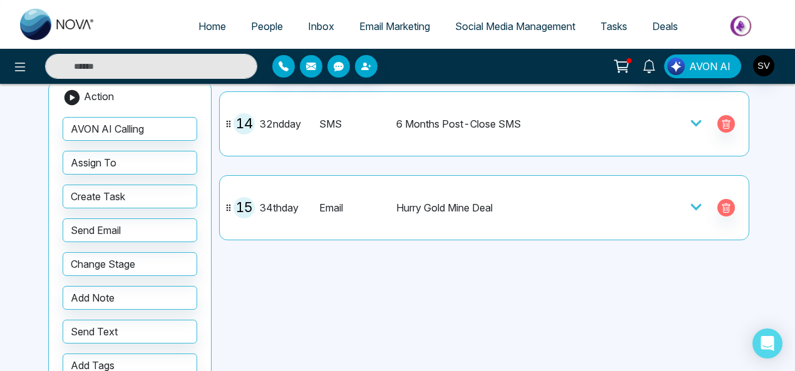
scroll to position [1952, 0]
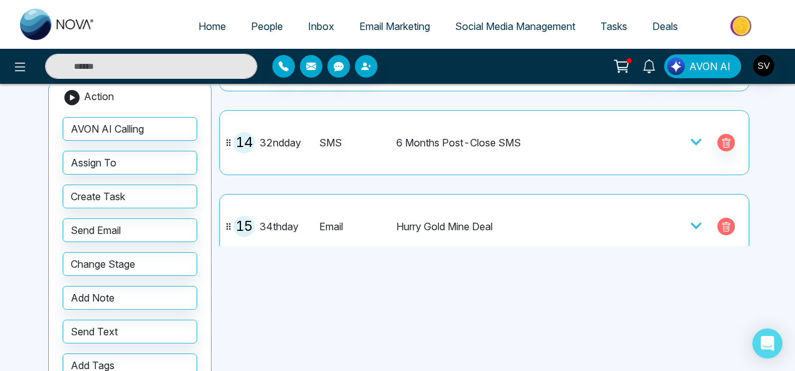
click at [721, 222] on icon "button" at bounding box center [726, 227] width 10 height 10
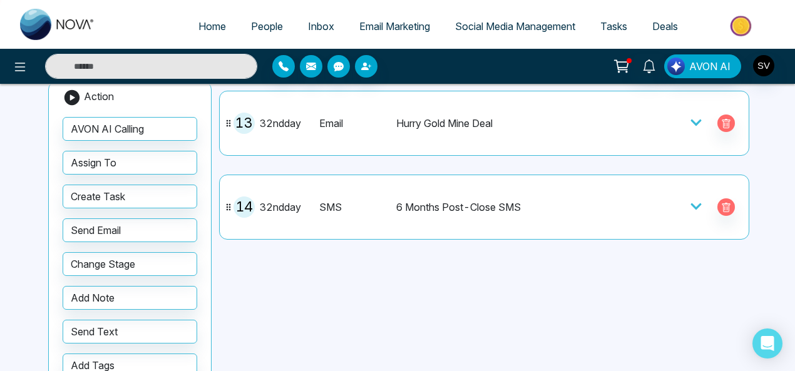
scroll to position [1882, 0]
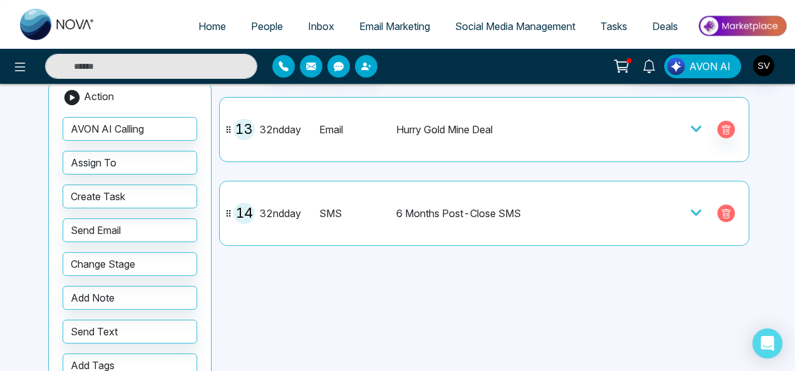
click at [724, 213] on icon "button" at bounding box center [726, 215] width 4 height 4
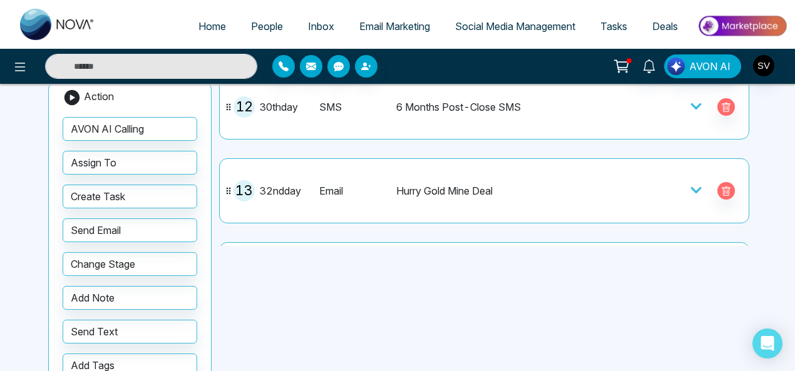
scroll to position [1761, 0]
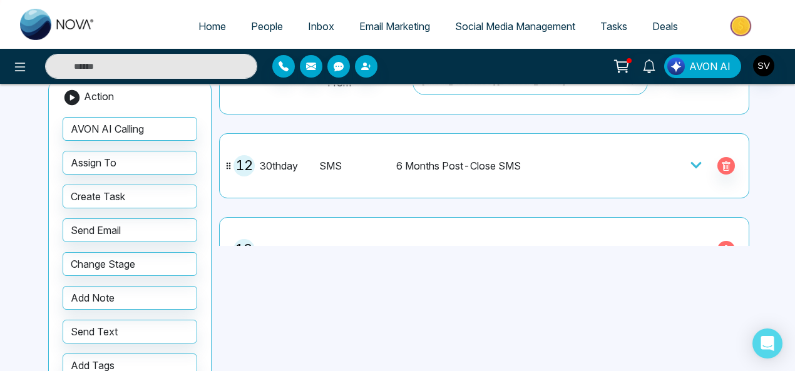
click at [722, 245] on icon "button" at bounding box center [725, 249] width 8 height 9
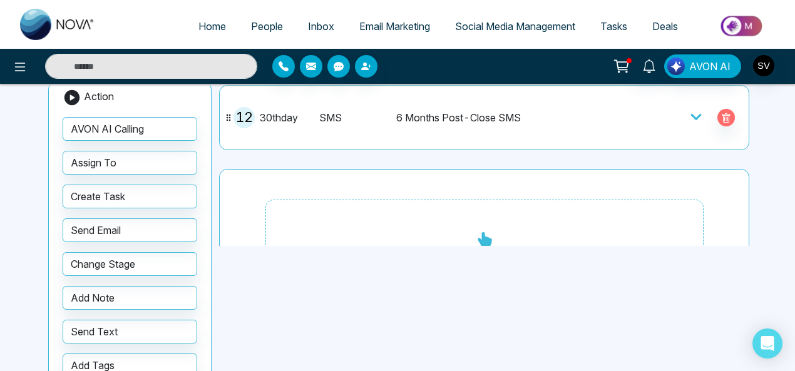
scroll to position [1815, 0]
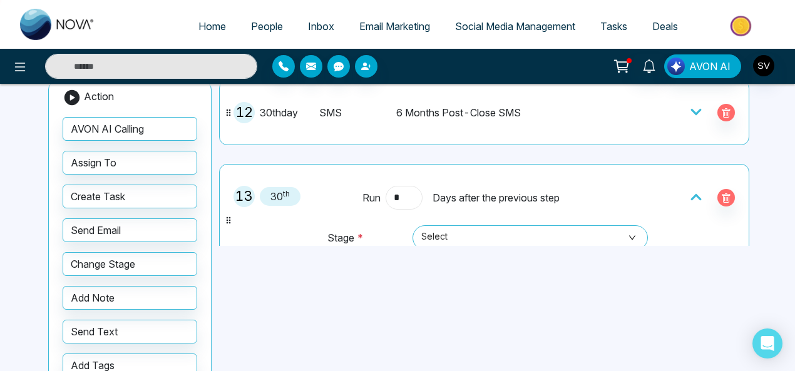
click at [410, 186] on input "*" at bounding box center [403, 198] width 36 height 24
click at [518, 227] on span "Select" at bounding box center [530, 237] width 218 height 21
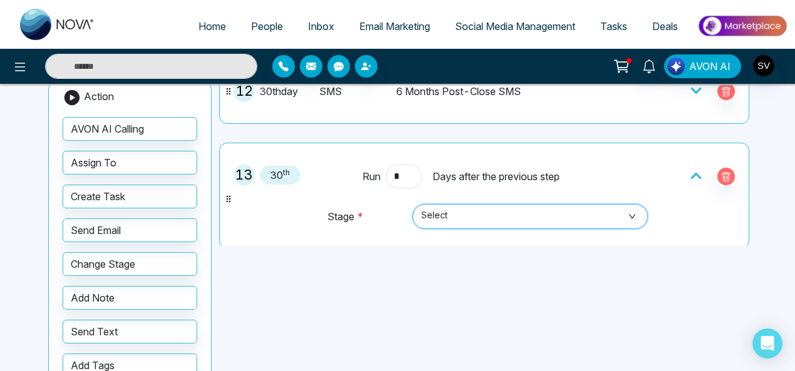
scroll to position [1872, 0]
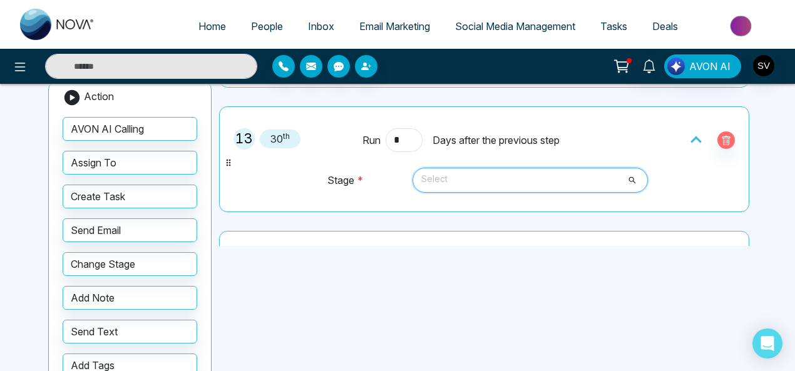
click at [626, 170] on span "Select" at bounding box center [530, 180] width 218 height 21
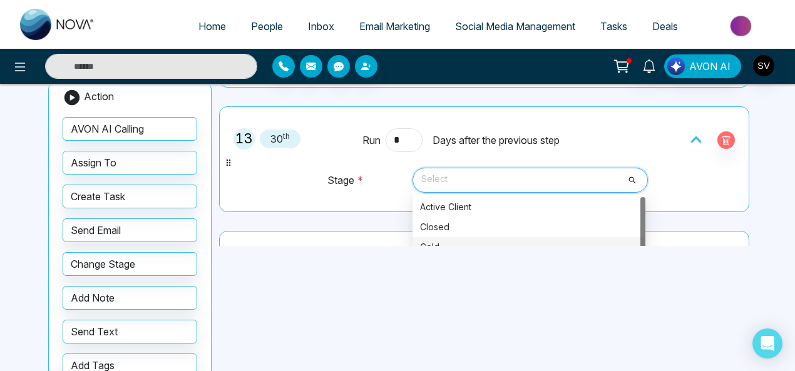
click at [432, 240] on div "Cold" at bounding box center [529, 247] width 218 height 14
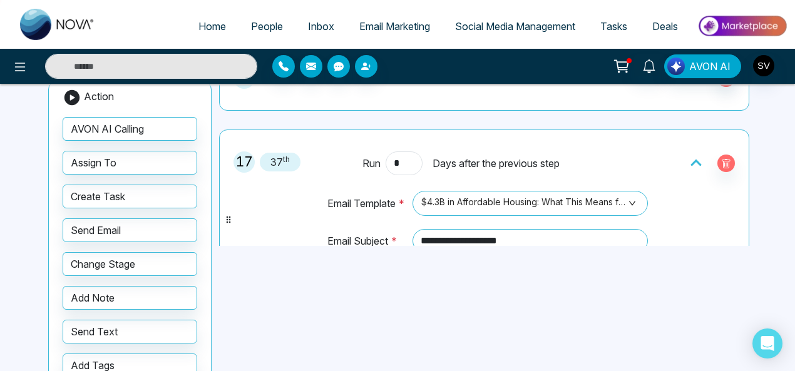
scroll to position [250, 0]
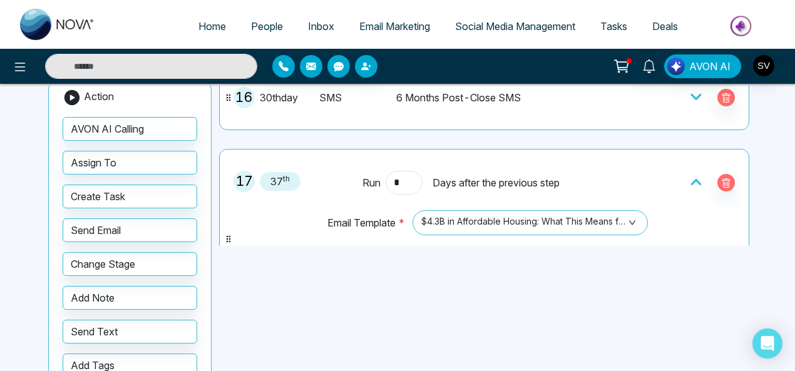
type textarea "**********"
click at [721, 178] on icon "button" at bounding box center [726, 183] width 10 height 10
type input "*"
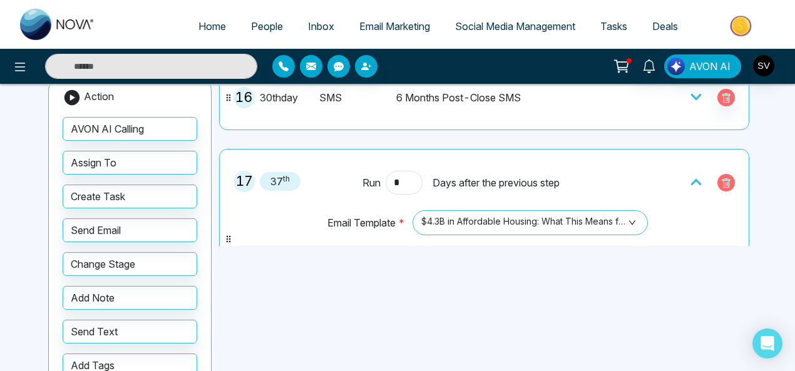
type input "*"
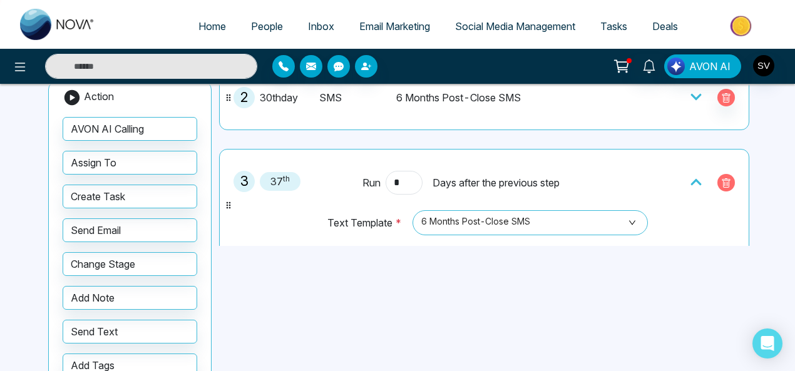
click at [721, 178] on icon "button" at bounding box center [726, 183] width 10 height 10
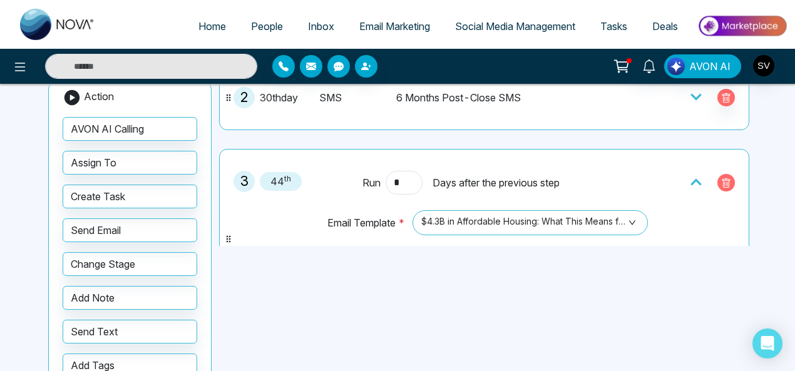
type input "*"
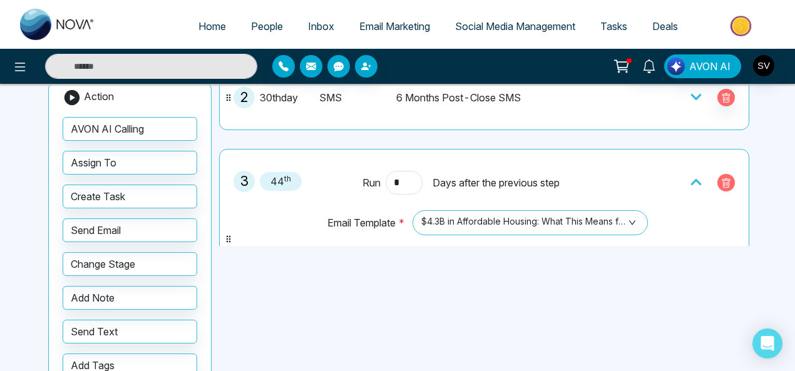
type input "*"
click at [721, 178] on icon "button" at bounding box center [726, 183] width 10 height 10
type input "*"
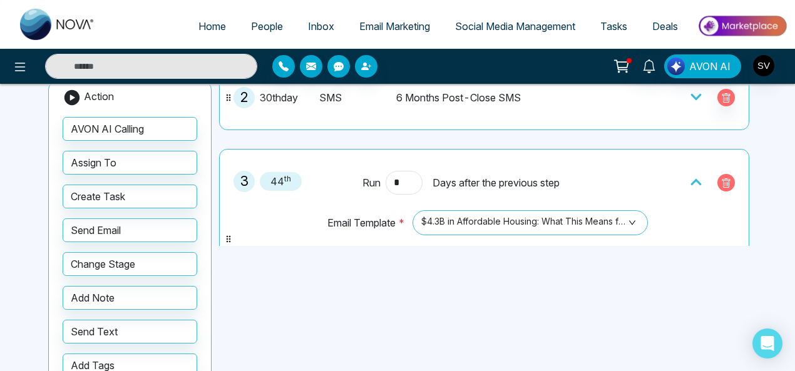
type input "*"
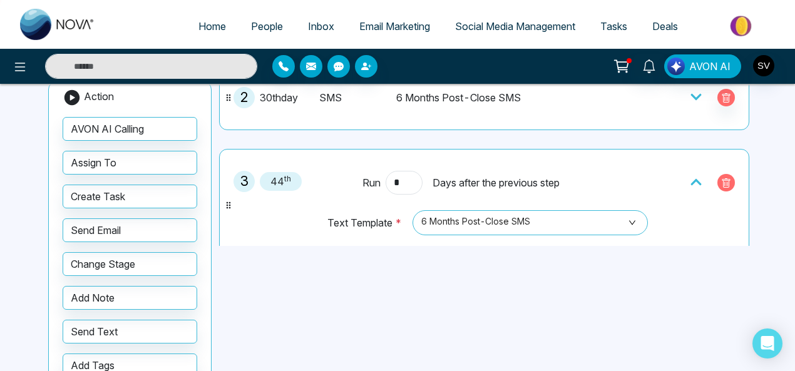
click at [721, 178] on icon "button" at bounding box center [726, 183] width 10 height 10
type input "*"
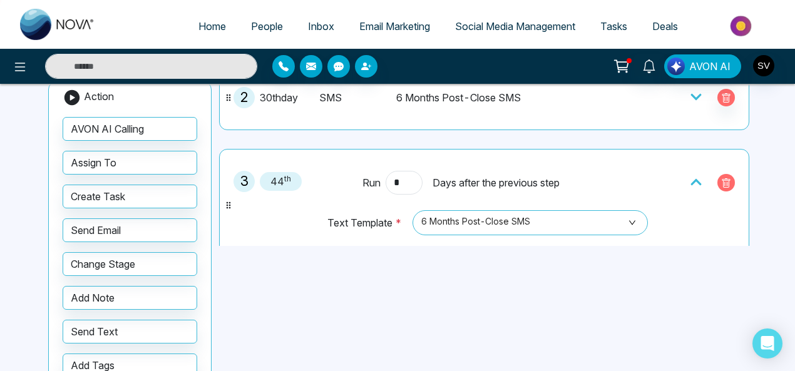
type input "*"
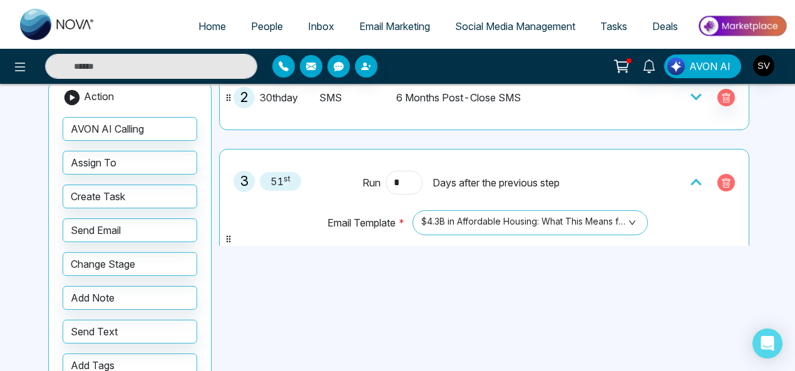
click at [721, 178] on icon "button" at bounding box center [726, 183] width 10 height 10
type input "*"
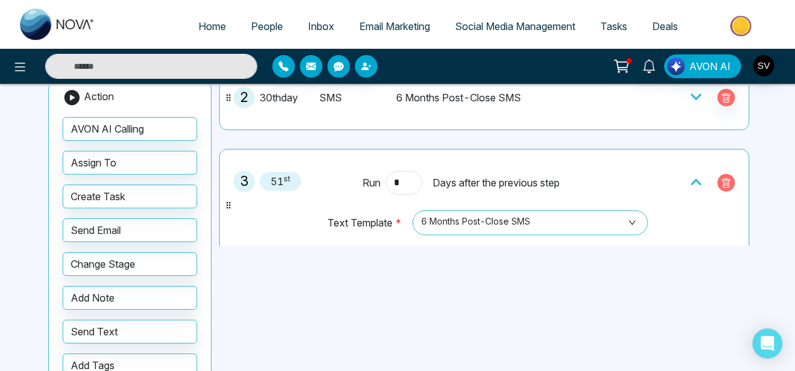
click at [721, 178] on icon "button" at bounding box center [726, 183] width 10 height 10
type input "*"
click at [721, 178] on icon "button" at bounding box center [726, 183] width 10 height 10
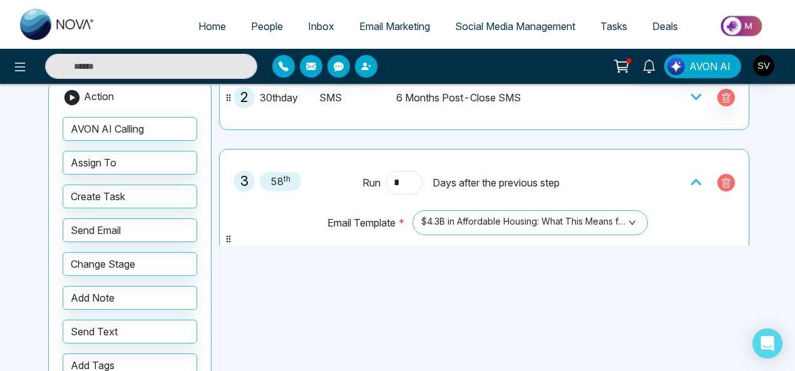
type input "*"
click at [721, 178] on icon "button" at bounding box center [726, 183] width 10 height 10
type input "*"
click at [721, 178] on icon "button" at bounding box center [726, 183] width 10 height 10
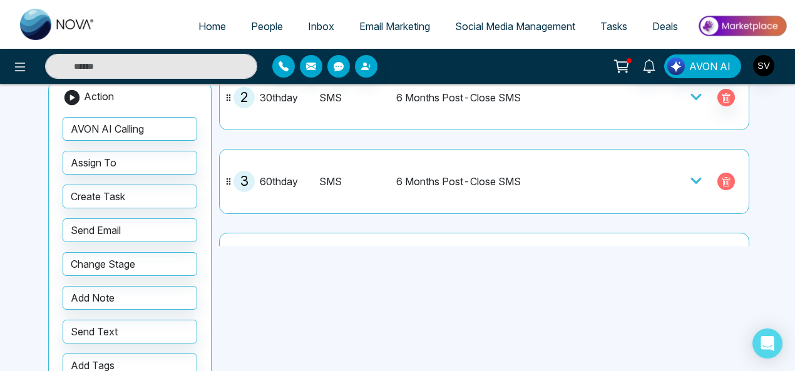
click at [721, 178] on icon "button" at bounding box center [726, 182] width 10 height 10
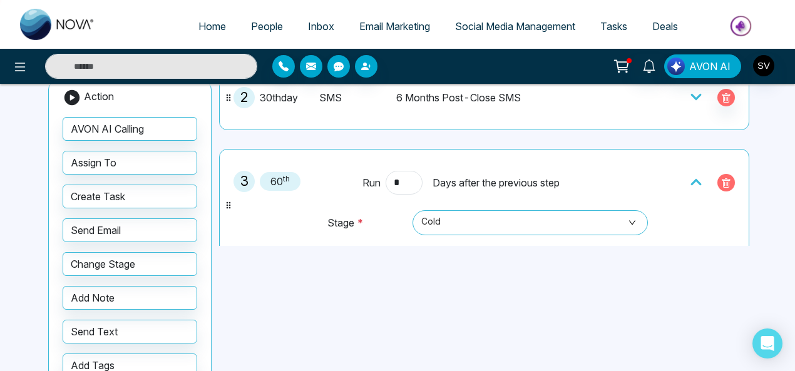
click at [721, 178] on icon "button" at bounding box center [726, 183] width 10 height 10
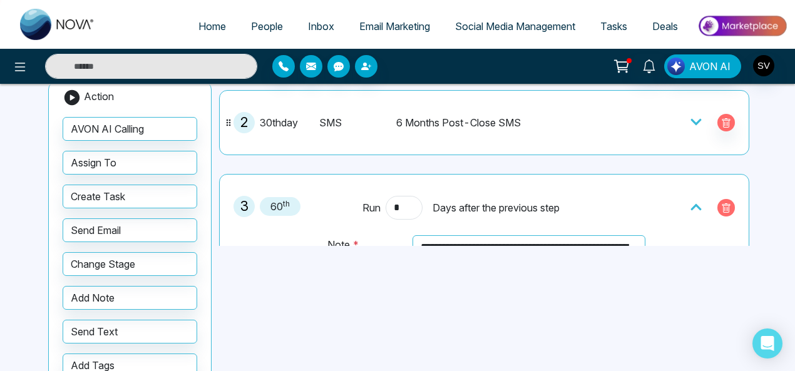
scroll to position [207, 0]
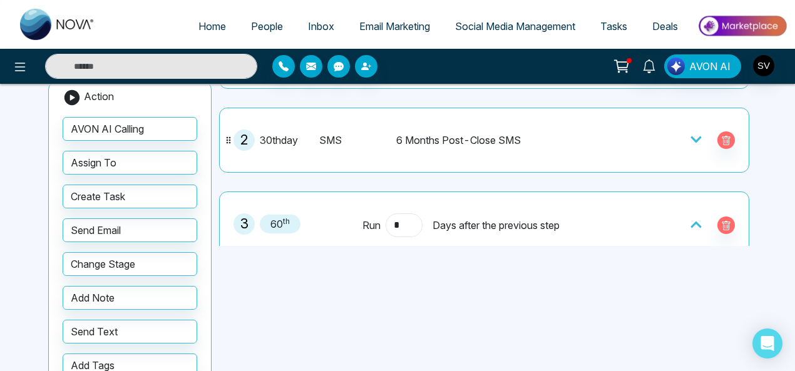
click at [399, 220] on input "*" at bounding box center [403, 225] width 36 height 24
click at [282, 221] on span "60 th" at bounding box center [280, 224] width 41 height 19
click at [276, 221] on span "60 th" at bounding box center [280, 224] width 41 height 19
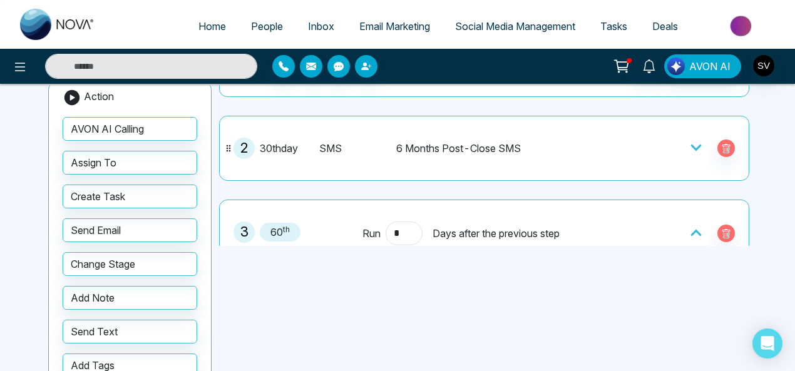
scroll to position [225, 0]
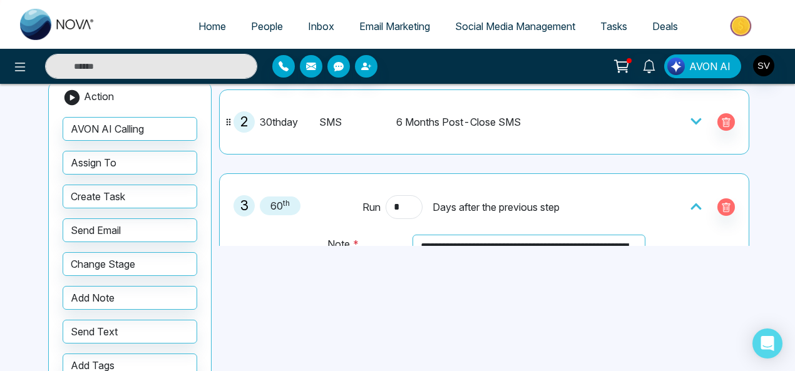
click at [281, 204] on span "60 th" at bounding box center [280, 205] width 41 height 19
click at [741, 24] on img at bounding box center [741, 26] width 91 height 28
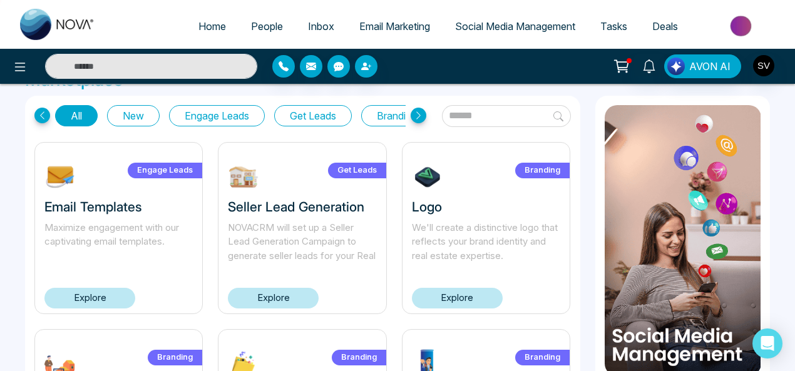
scroll to position [38, 0]
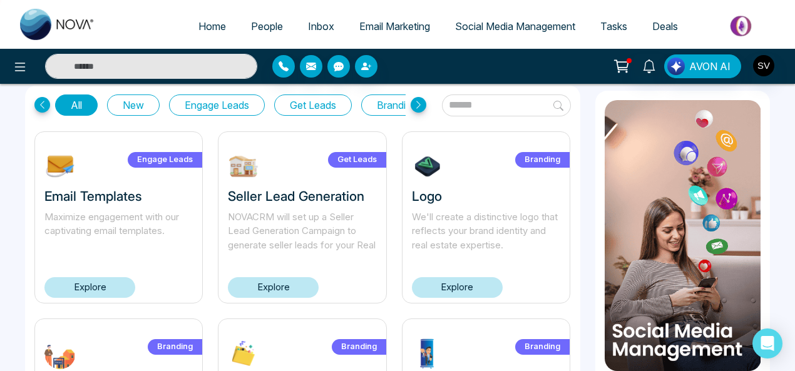
click at [291, 290] on link "Explore" at bounding box center [273, 287] width 91 height 21
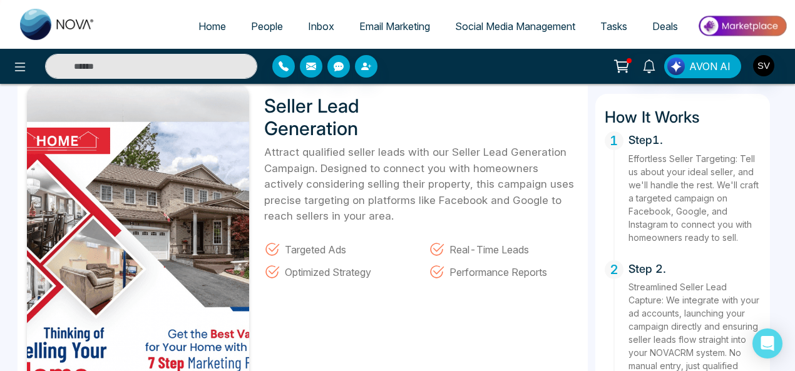
scroll to position [38, 0]
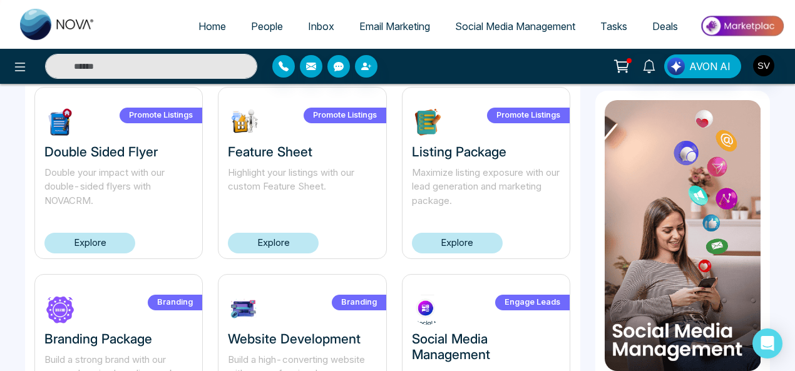
scroll to position [829, 0]
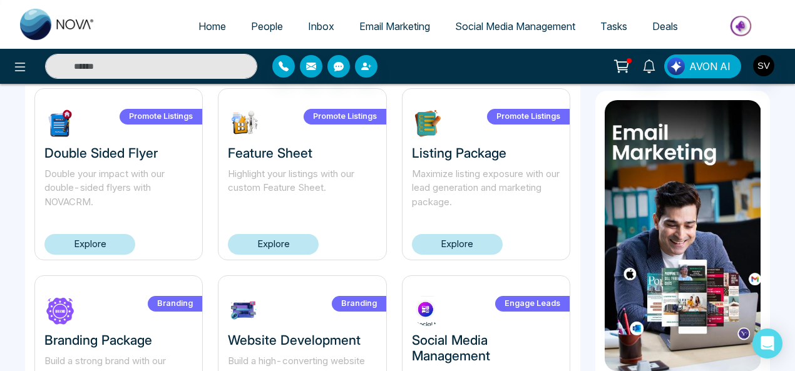
click at [710, 64] on span "AVON AI" at bounding box center [709, 66] width 41 height 15
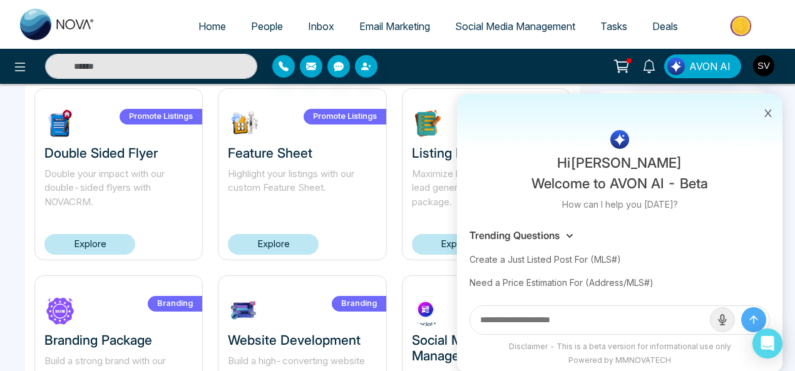
click at [596, 319] on input "text" at bounding box center [590, 320] width 240 height 28
click at [568, 313] on input "text" at bounding box center [590, 320] width 240 height 28
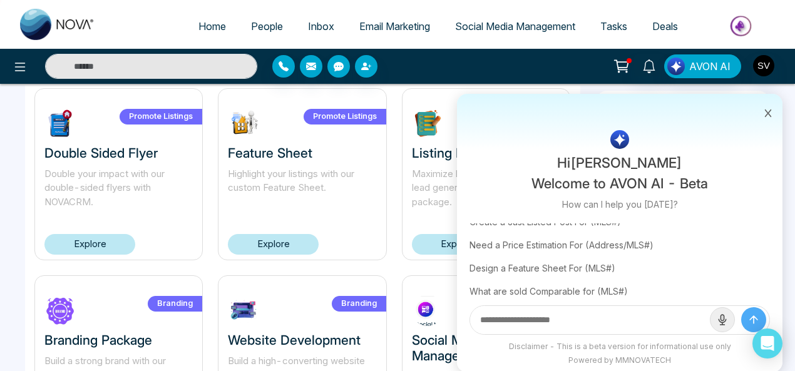
scroll to position [39, 0]
click at [518, 267] on div "Design a Feature Sheet For (MLS#)" at bounding box center [619, 266] width 300 height 23
type input "**********"
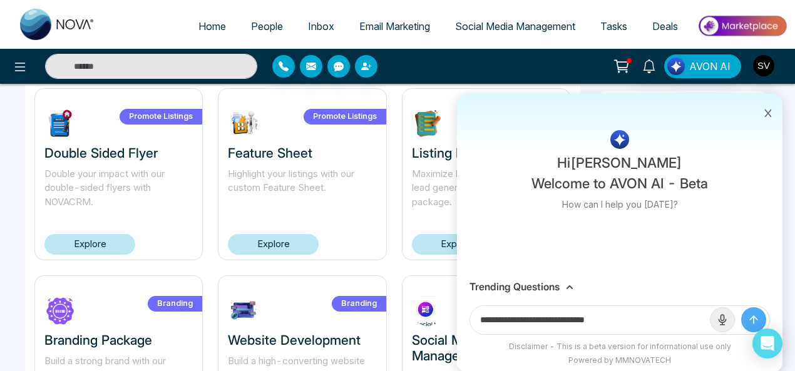
scroll to position [0, 0]
click at [756, 319] on icon "submit" at bounding box center [754, 320] width 8 height 8
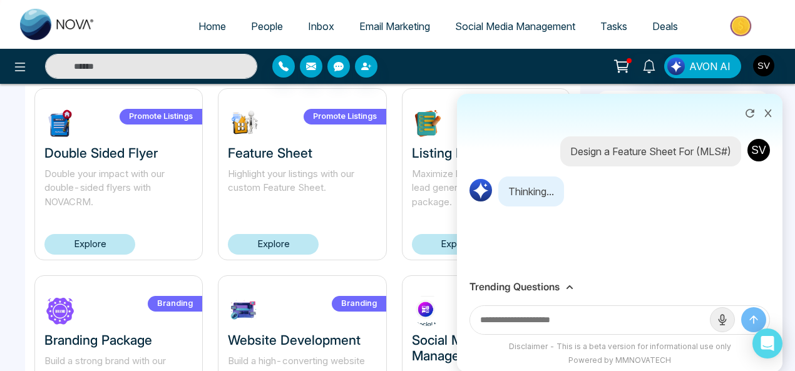
click at [611, 321] on input "text" at bounding box center [590, 320] width 240 height 28
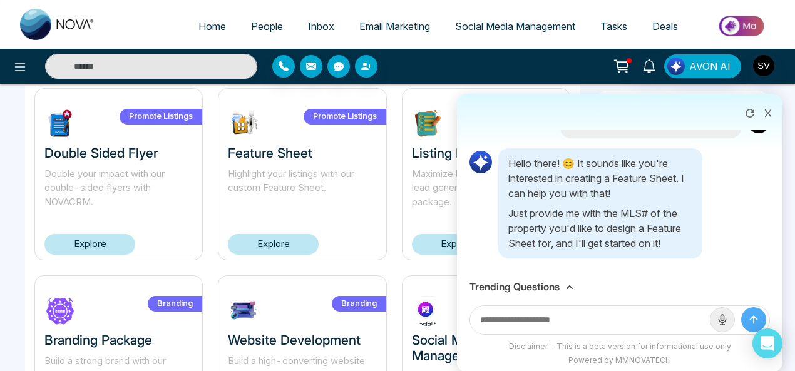
scroll to position [37, 0]
paste input "*********"
type input "*********"
click at [741, 307] on button "submit" at bounding box center [753, 319] width 25 height 25
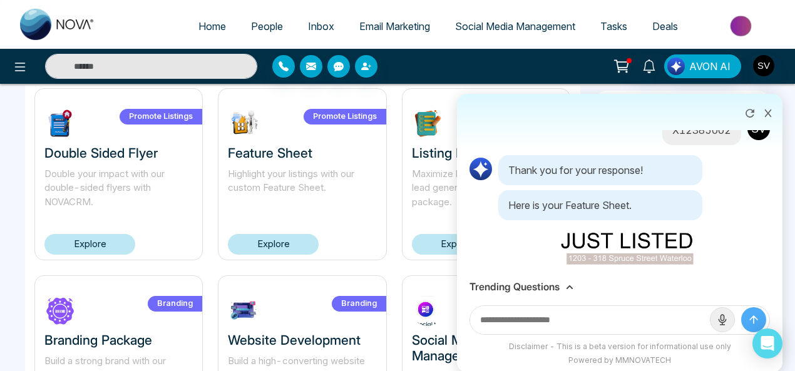
scroll to position [225, 0]
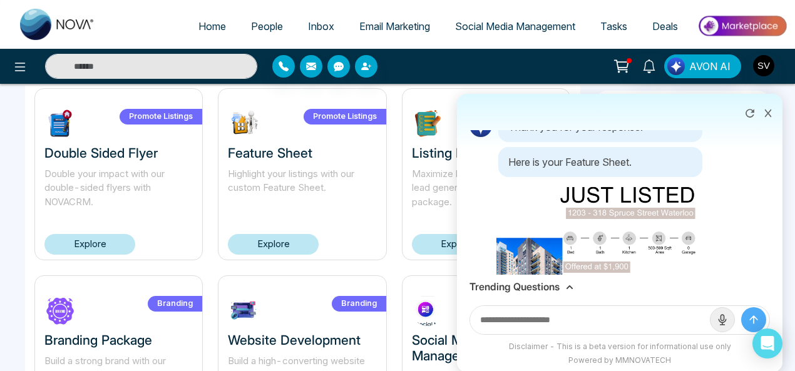
click at [609, 222] on img at bounding box center [600, 326] width 208 height 294
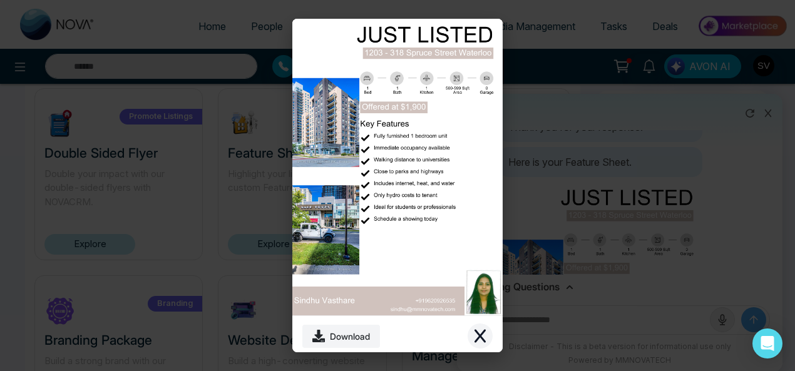
click at [486, 335] on icon "Close modal" at bounding box center [479, 336] width 15 height 15
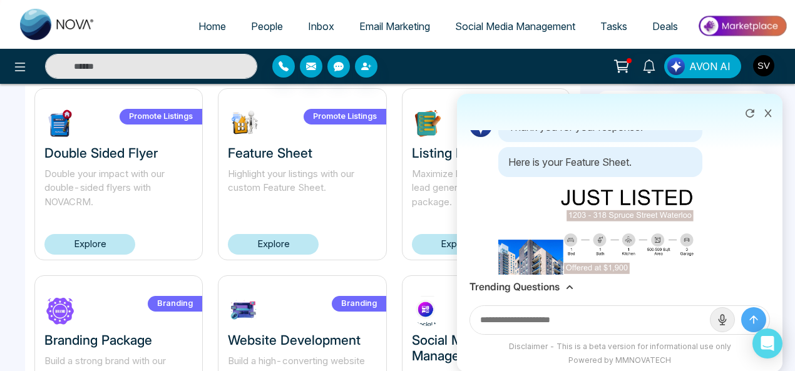
click at [766, 113] on icon at bounding box center [767, 113] width 9 height 9
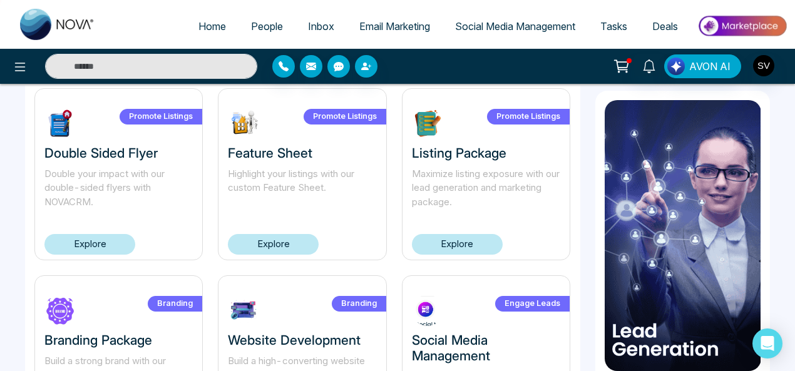
click at [481, 236] on link "Explore" at bounding box center [457, 244] width 91 height 21
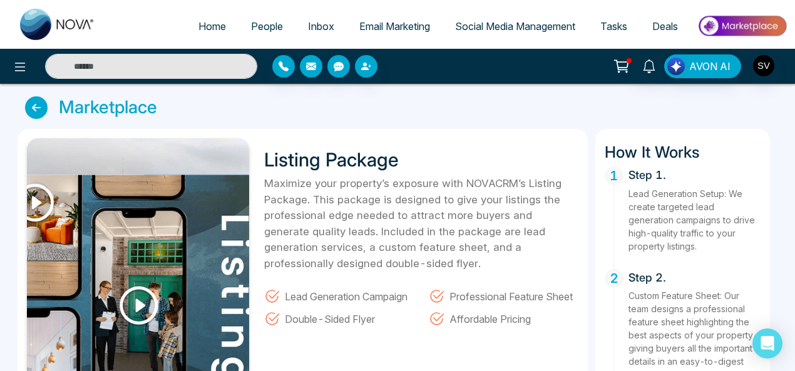
click at [33, 110] on icon at bounding box center [36, 107] width 23 height 23
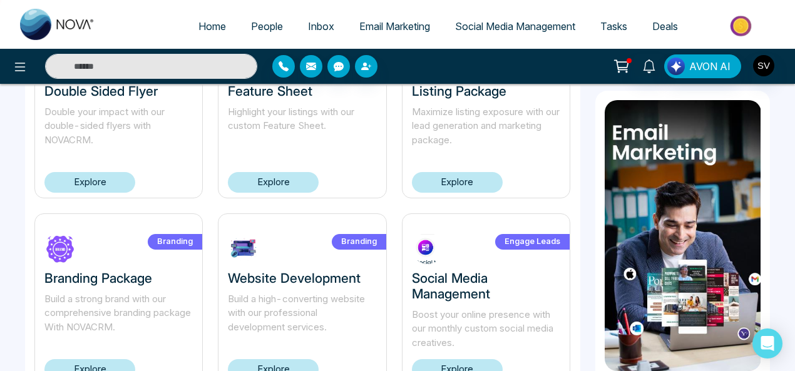
scroll to position [941, 0]
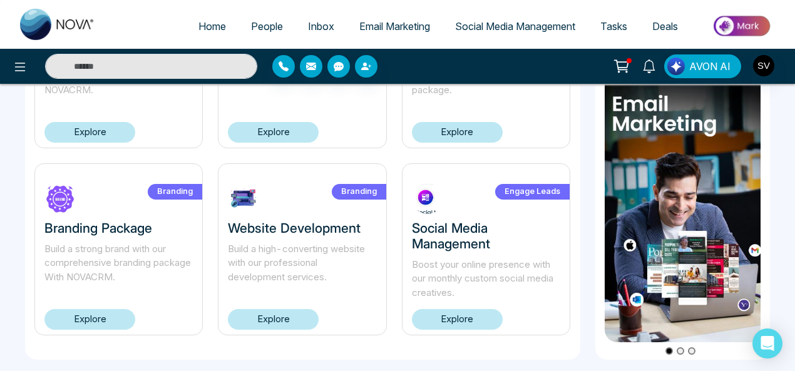
click at [108, 324] on link "Explore" at bounding box center [89, 319] width 91 height 21
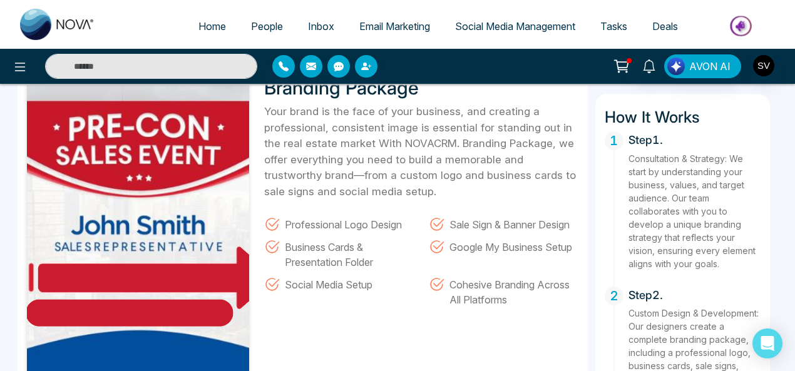
scroll to position [10, 0]
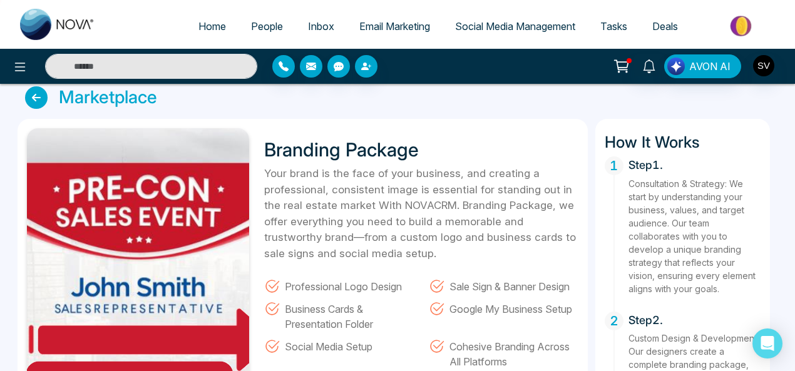
click at [31, 101] on icon at bounding box center [36, 97] width 23 height 23
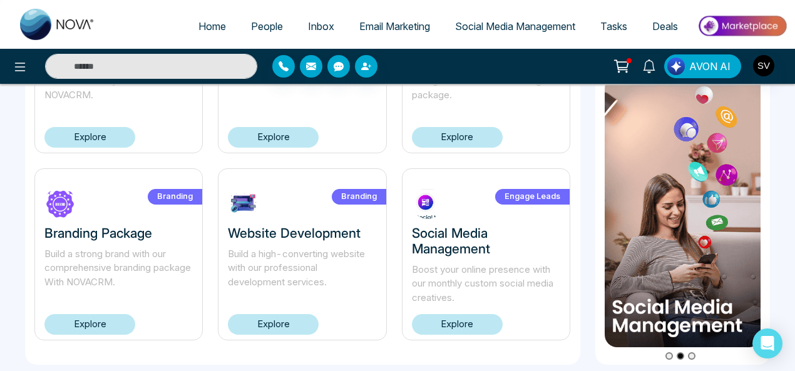
scroll to position [941, 0]
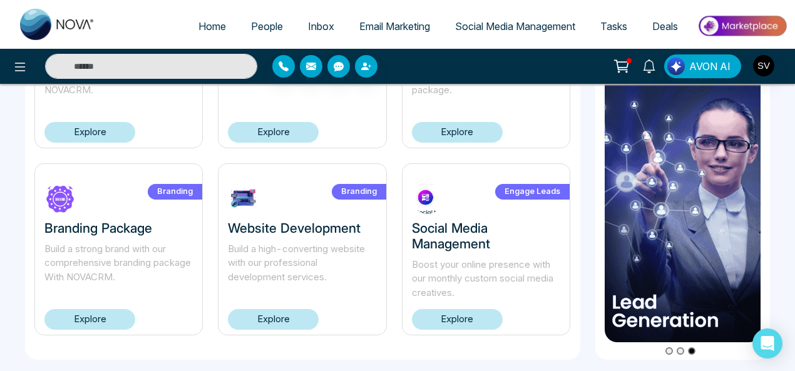
click at [279, 321] on link "Explore" at bounding box center [273, 319] width 91 height 21
